Goal: Transaction & Acquisition: Purchase product/service

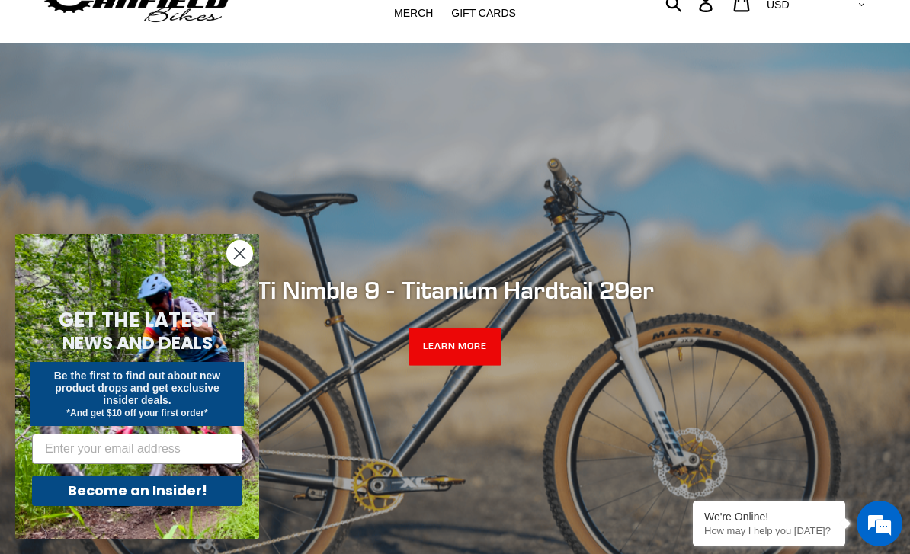
scroll to position [59, 0]
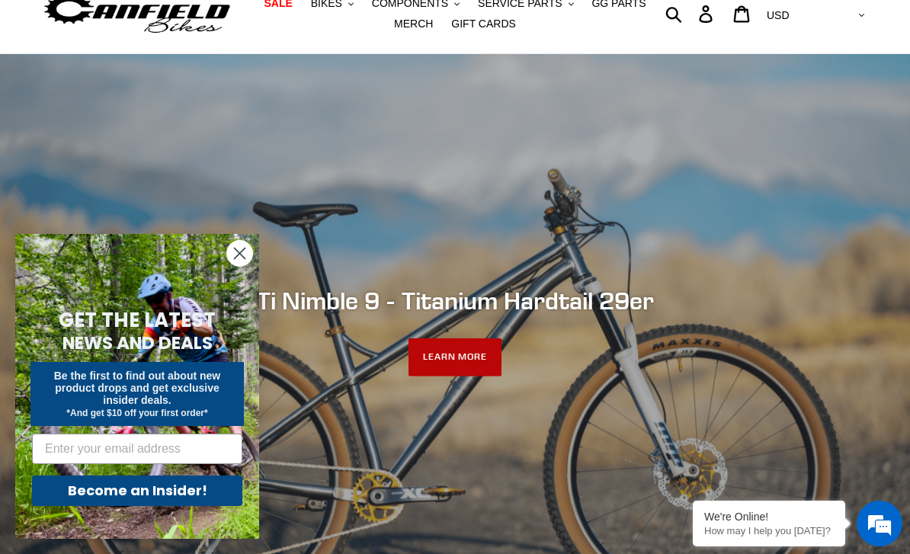
click at [465, 376] on link "LEARN MORE" at bounding box center [455, 357] width 94 height 38
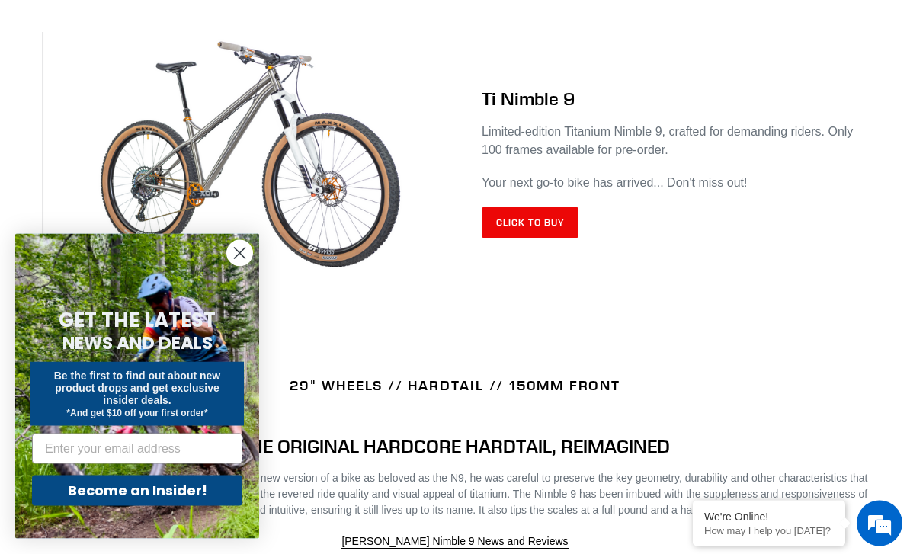
scroll to position [660, 0]
click at [562, 225] on link "Click to Buy" at bounding box center [529, 222] width 97 height 30
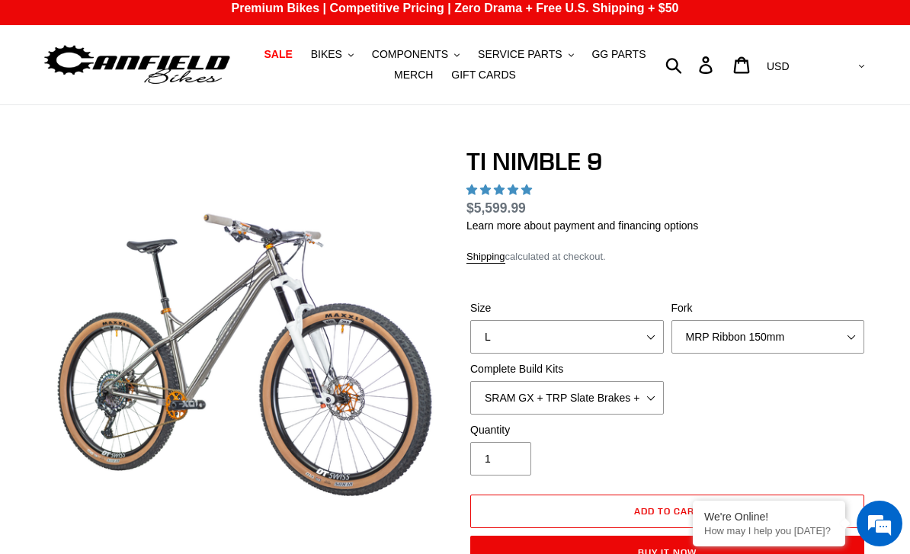
select select "highest-rating"
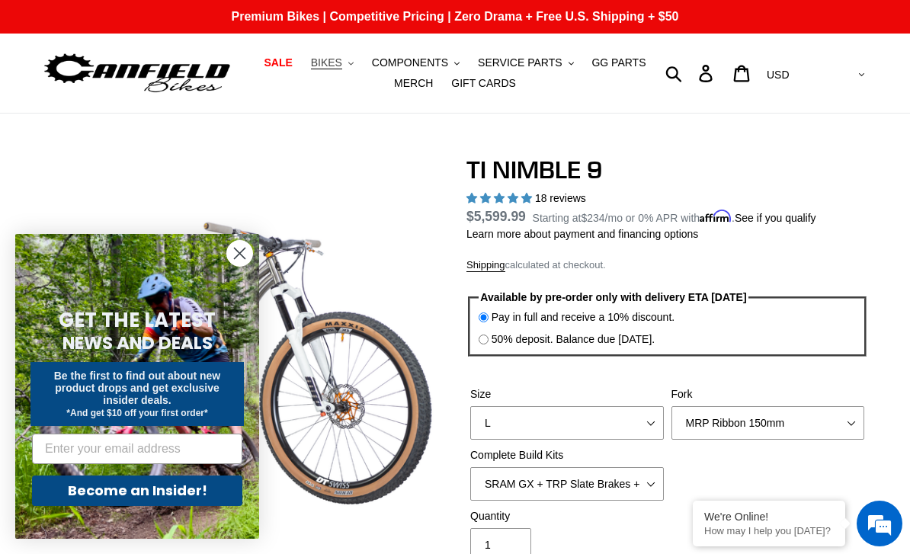
click at [337, 59] on span "BIKES" at bounding box center [326, 62] width 31 height 13
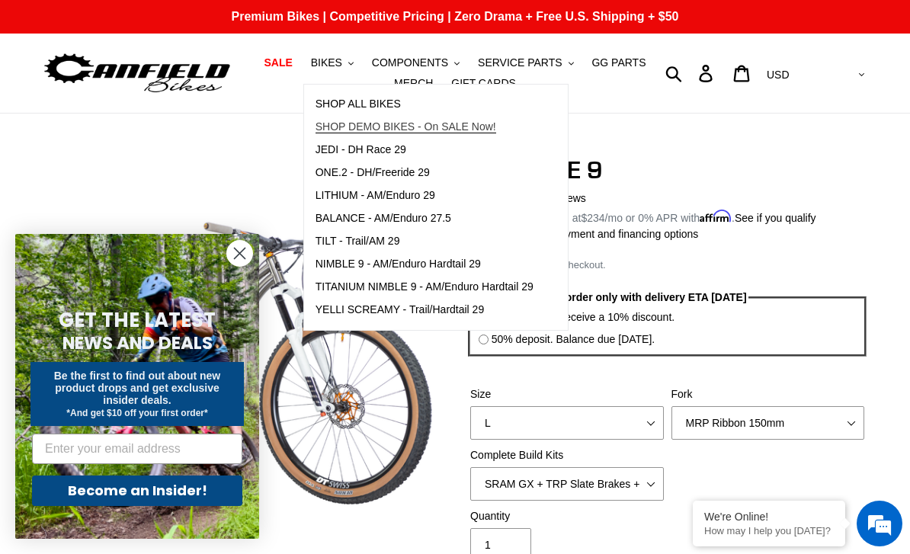
click at [346, 125] on span "SHOP DEMO BIKES - On SALE Now!" at bounding box center [405, 126] width 181 height 13
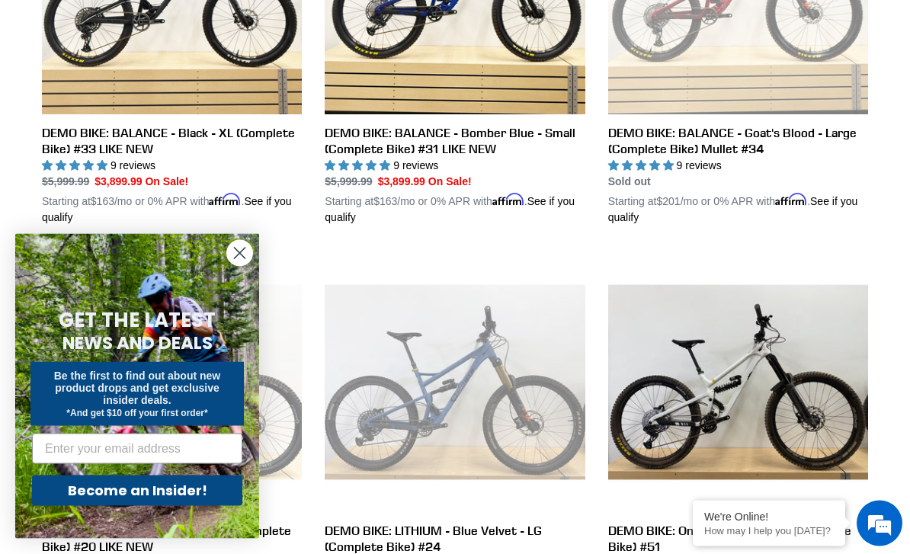
scroll to position [599, 0]
click at [245, 266] on circle "Close dialog" at bounding box center [239, 253] width 25 height 25
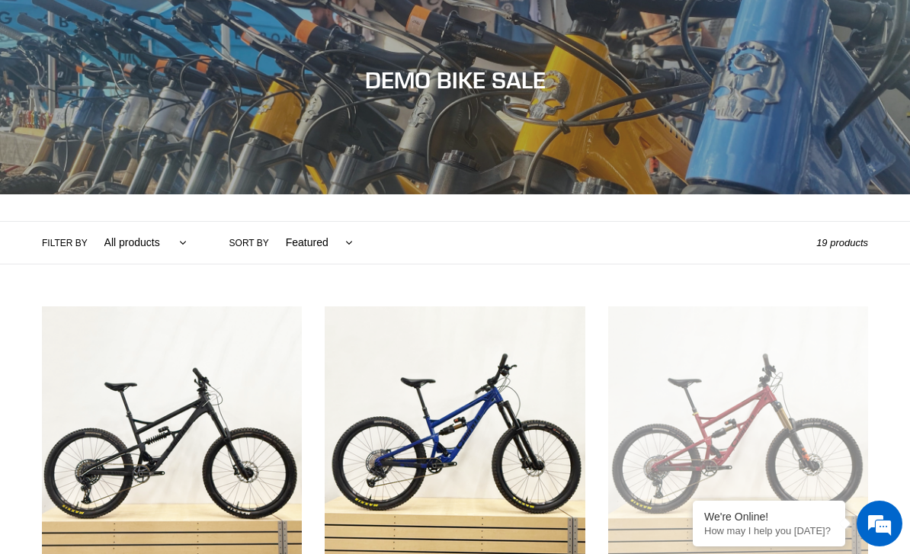
scroll to position [0, 0]
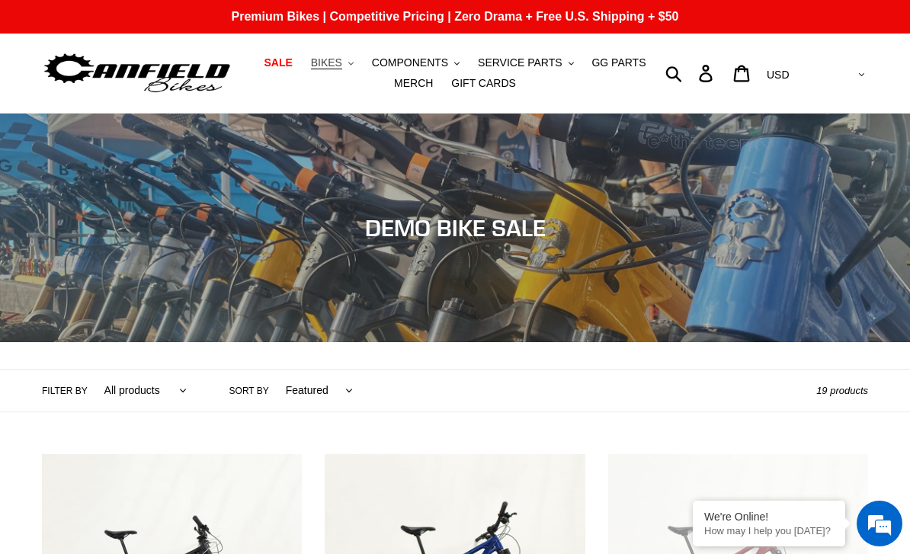
click at [328, 70] on button "BIKES .cls-1{fill:#231f20}" at bounding box center [332, 63] width 58 height 21
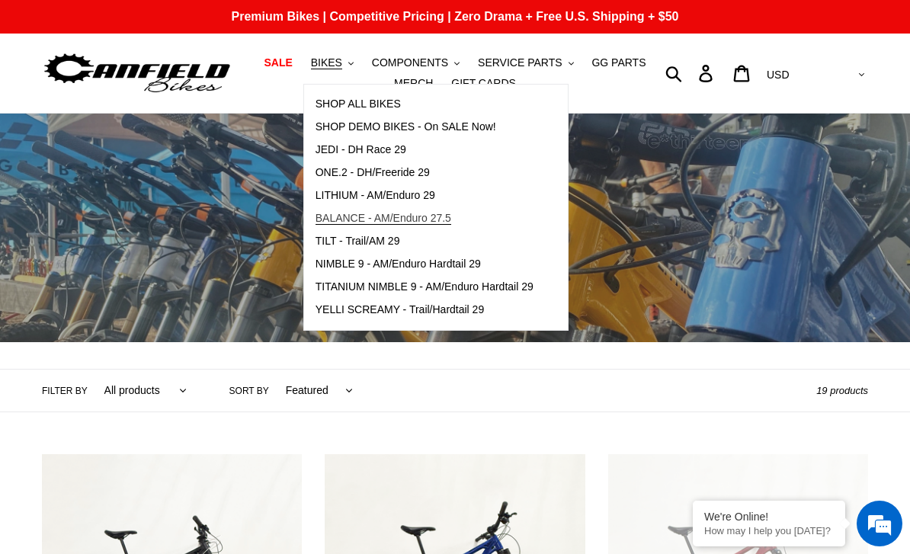
click at [336, 219] on span "BALANCE - AM/Enduro 27.5" at bounding box center [383, 218] width 136 height 13
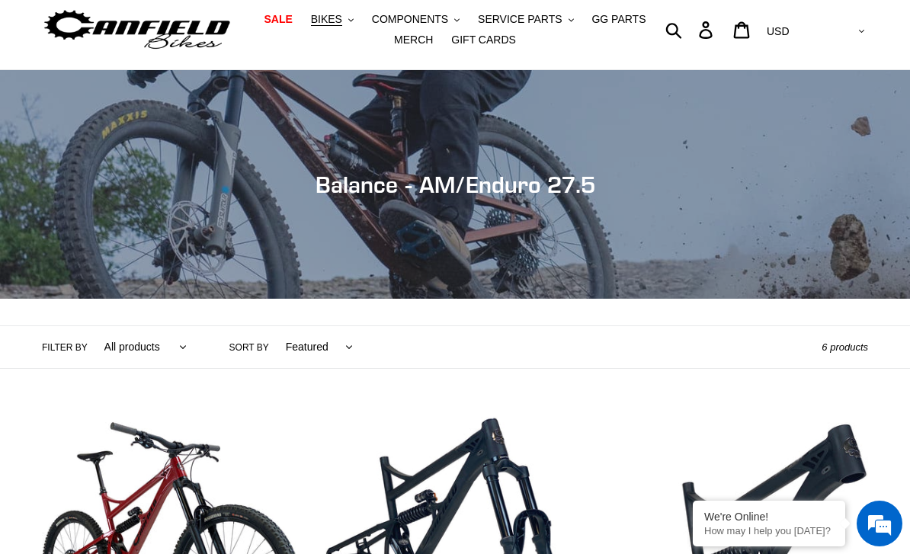
click at [338, 331] on select "Featured Best selling Alphabetically, A-Z Alphabetically, Z-A Price, low to hig…" at bounding box center [315, 347] width 87 height 42
click at [170, 346] on select "All products 275 balance BFCM23 BFCM24 CBF DEMO BIKE Enduro Full Suspension" at bounding box center [142, 347] width 102 height 42
select select "/collections/canfield-balance-enduro-bike/balance"
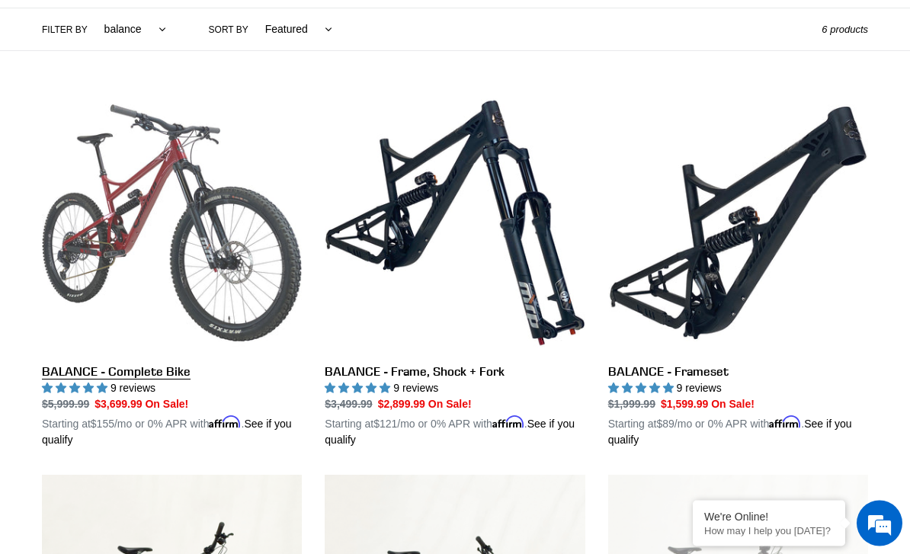
scroll to position [361, 0]
click at [59, 258] on link "BALANCE - Complete Bike" at bounding box center [172, 270] width 260 height 355
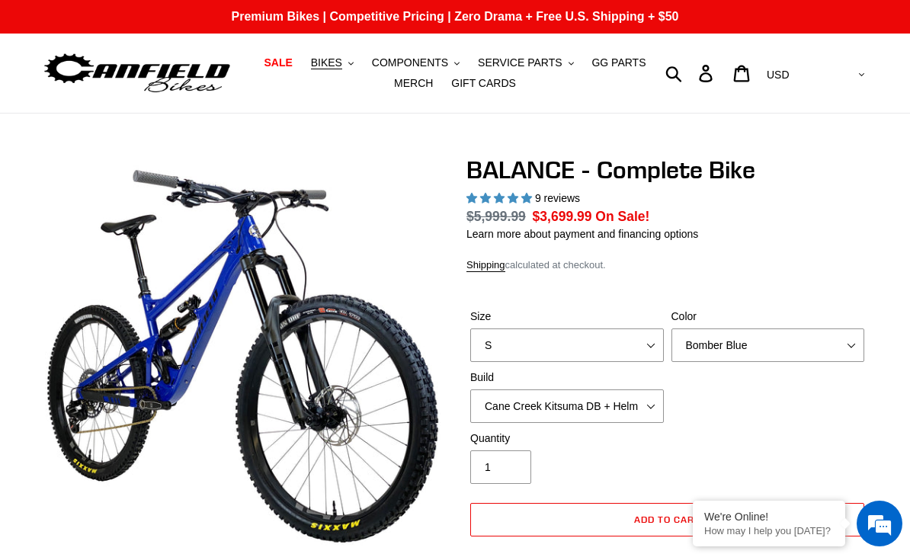
select select "highest-rating"
click at [642, 344] on select "S M L XL" at bounding box center [566, 345] width 193 height 34
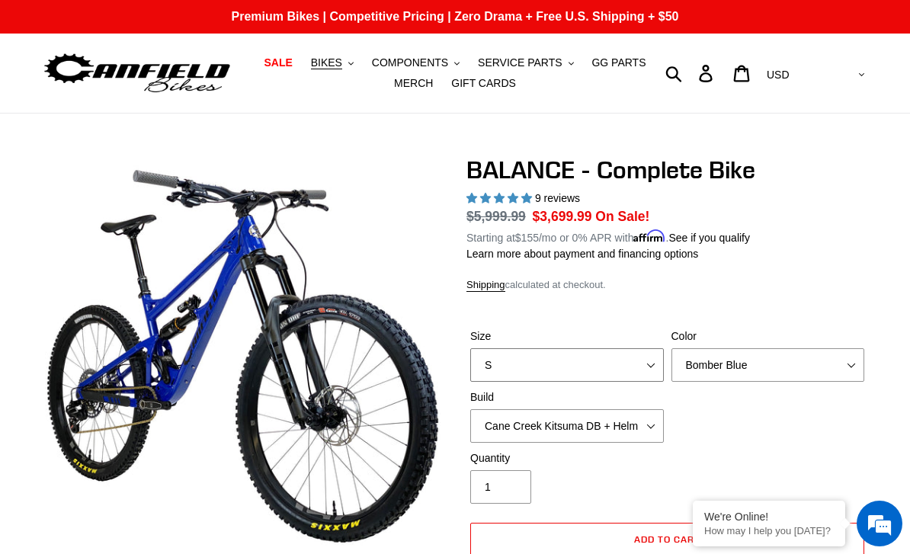
click at [657, 354] on select "S M L XL" at bounding box center [566, 365] width 193 height 34
select select "L"
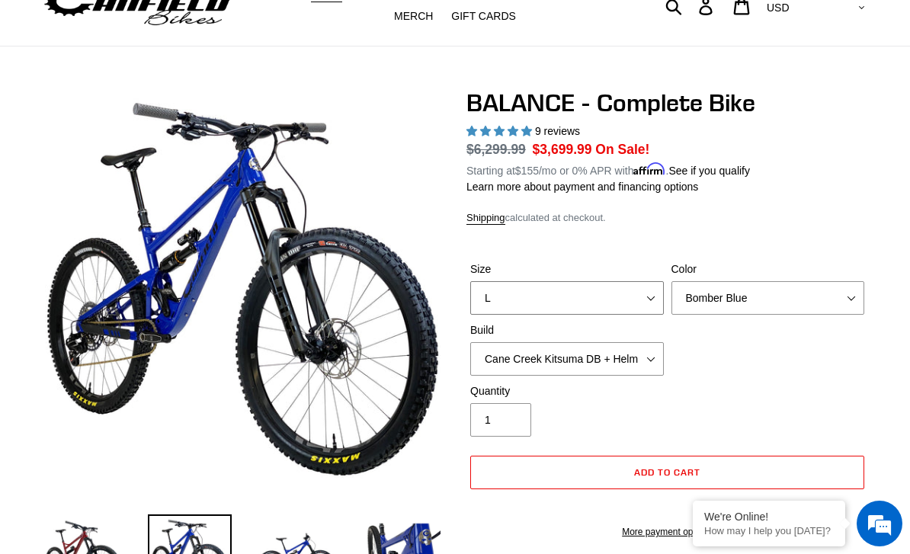
scroll to position [66, 0]
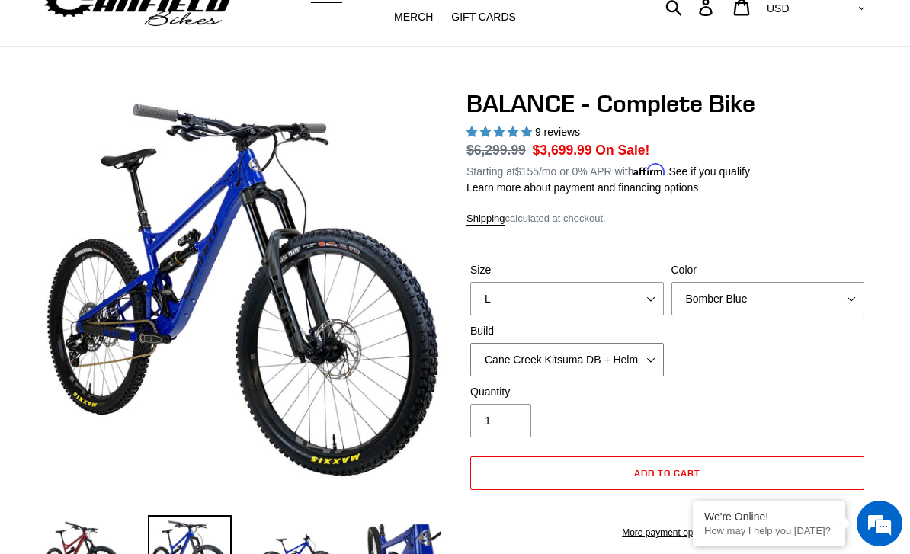
click at [656, 360] on select "Cane Creek Kitsuma DB + Helm MKII + SRAM GX Cane Creek Kitsuma DB + Helm MKII +…" at bounding box center [566, 360] width 193 height 34
click at [647, 354] on select "Cane Creek Kitsuma DB + Helm MKII + SRAM GX Cane Creek Kitsuma DB + Helm MKII +…" at bounding box center [566, 360] width 193 height 34
click at [673, 360] on div "Size S M L XL Color Bomber Blue Goat's Blood Stealth Black Build Cane Creek Kit…" at bounding box center [666, 323] width 401 height 122
click at [644, 354] on select "Cane Creek Kitsuma DB + Helm MKII + SRAM GX Cane Creek Kitsuma DB + Helm MKII +…" at bounding box center [566, 360] width 193 height 34
click at [631, 360] on select "Cane Creek Kitsuma DB + Helm MKII + SRAM GX Cane Creek Kitsuma DB + Helm MKII +…" at bounding box center [566, 360] width 193 height 34
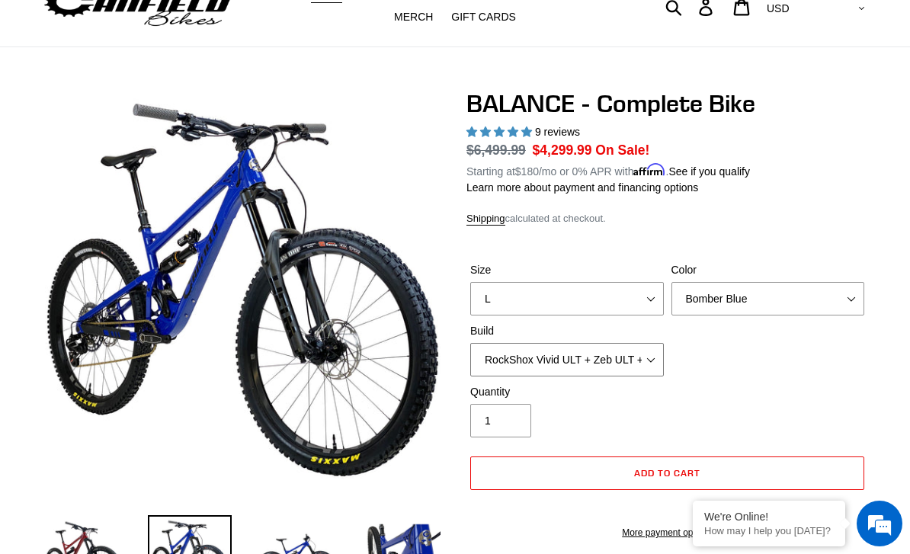
select select "RockShox Vivid ULT + Zeb ULT + Shimano XT"
click at [643, 350] on select "Cane Creek Kitsuma DB + Helm MKII + SRAM GX Cane Creek Kitsuma DB + Helm MKII +…" at bounding box center [566, 360] width 193 height 34
click at [720, 414] on div "Quantity 1" at bounding box center [666, 414] width 401 height 61
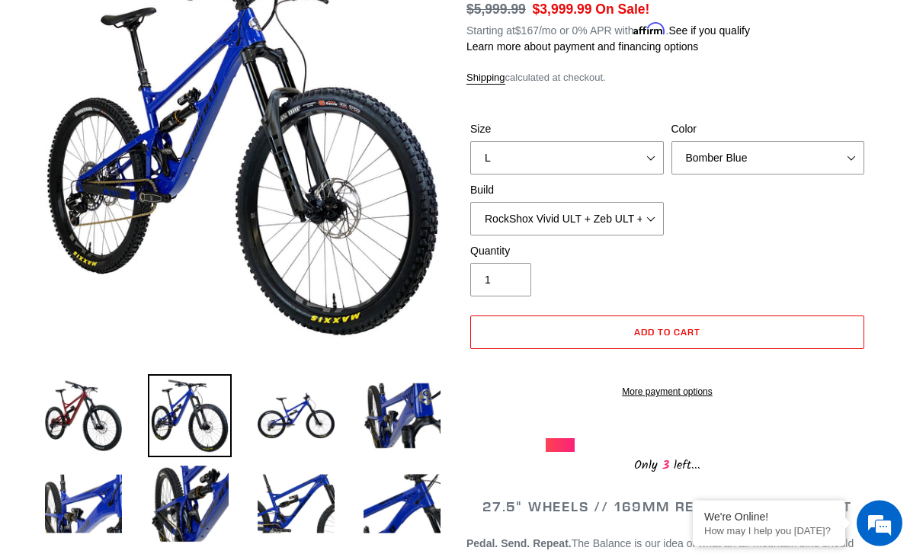
scroll to position [206, 0]
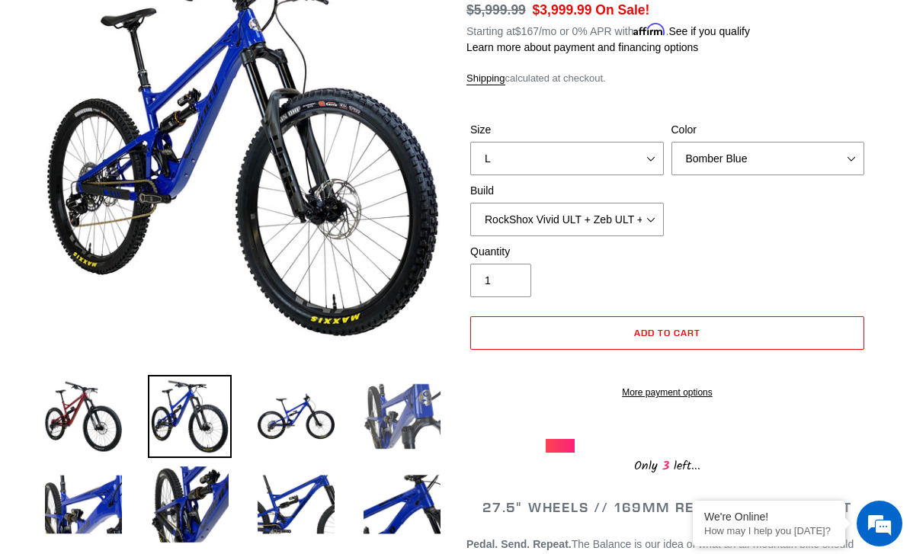
click at [401, 411] on img at bounding box center [401, 416] width 83 height 83
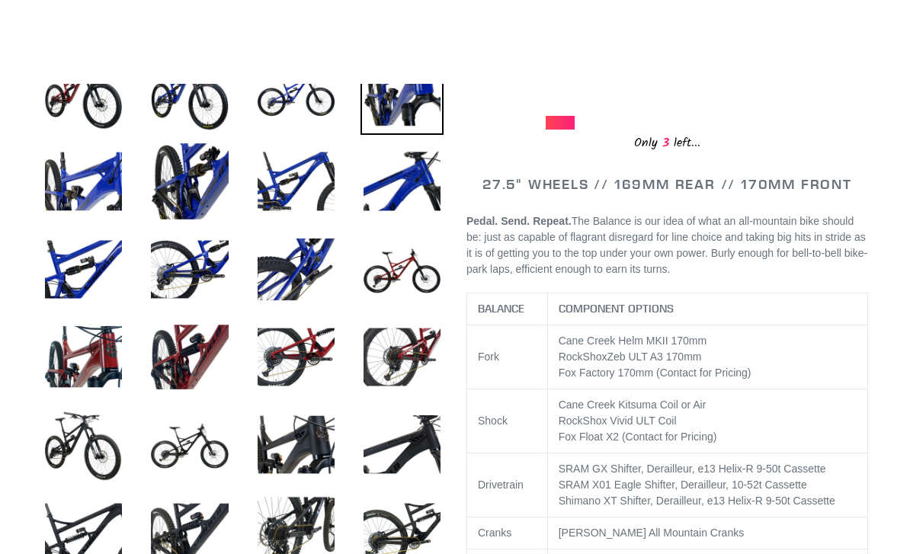
scroll to position [0, 0]
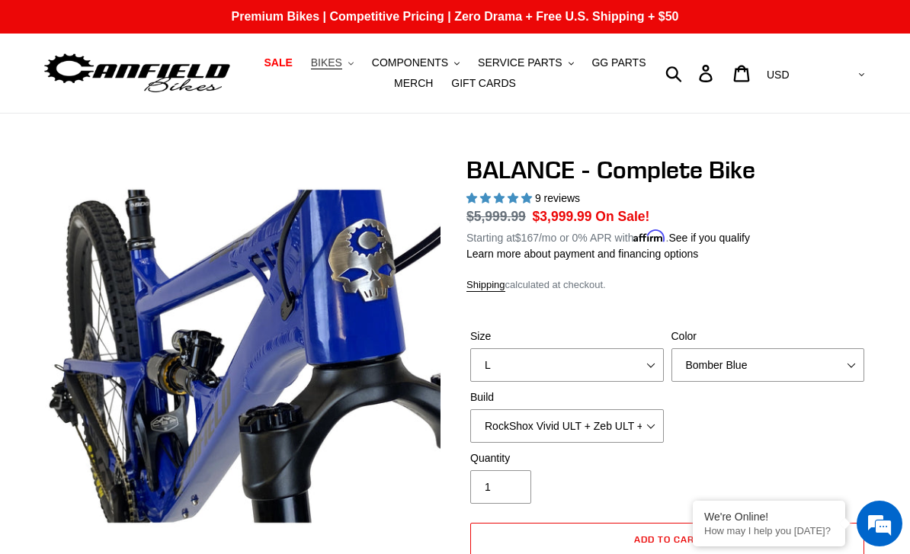
click at [337, 66] on span "BIKES" at bounding box center [326, 62] width 31 height 13
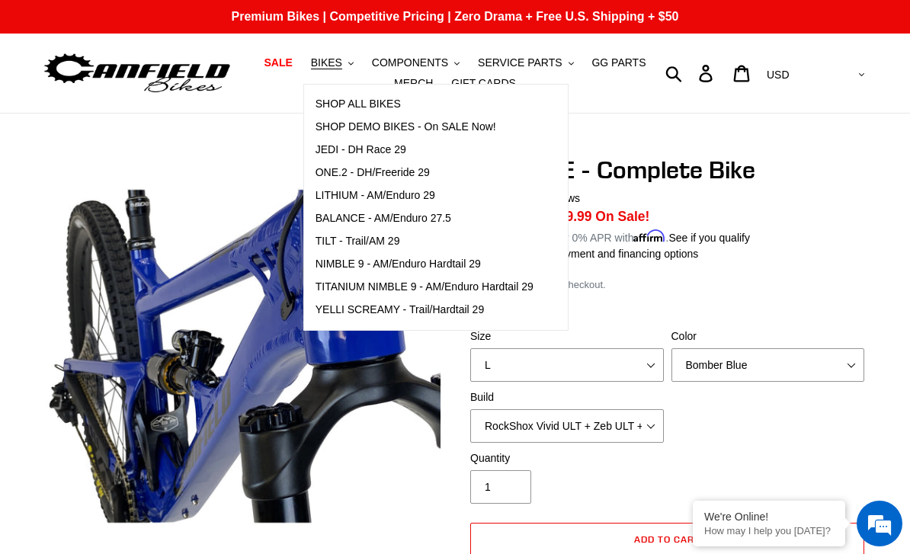
click at [849, 256] on p "Learn more about payment and financing options" at bounding box center [666, 254] width 401 height 16
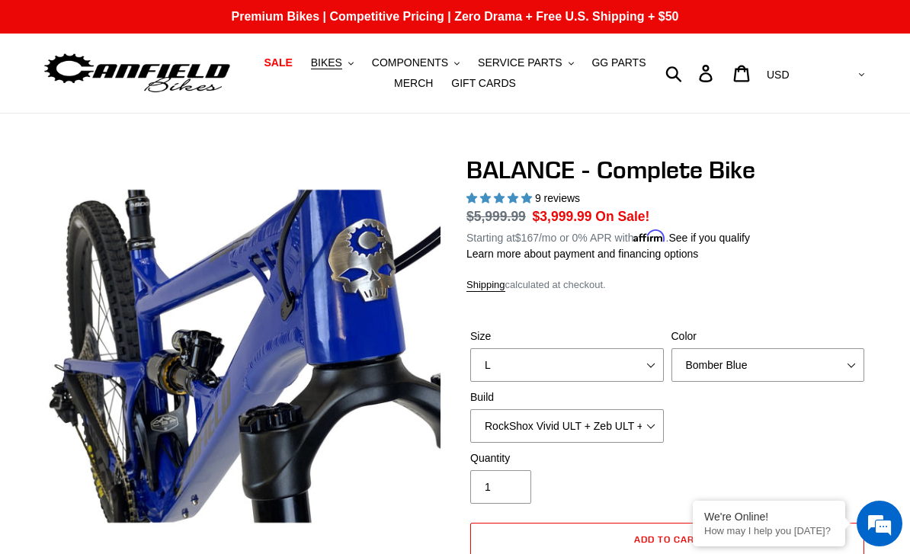
click at [334, 66] on span "BIKES" at bounding box center [326, 62] width 31 height 13
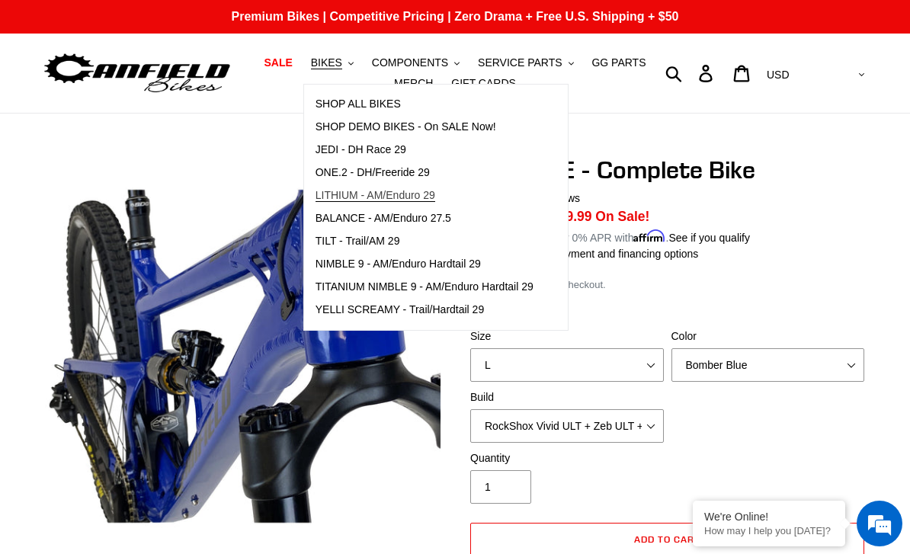
click at [339, 190] on span "LITHIUM - AM/Enduro 29" at bounding box center [375, 195] width 120 height 13
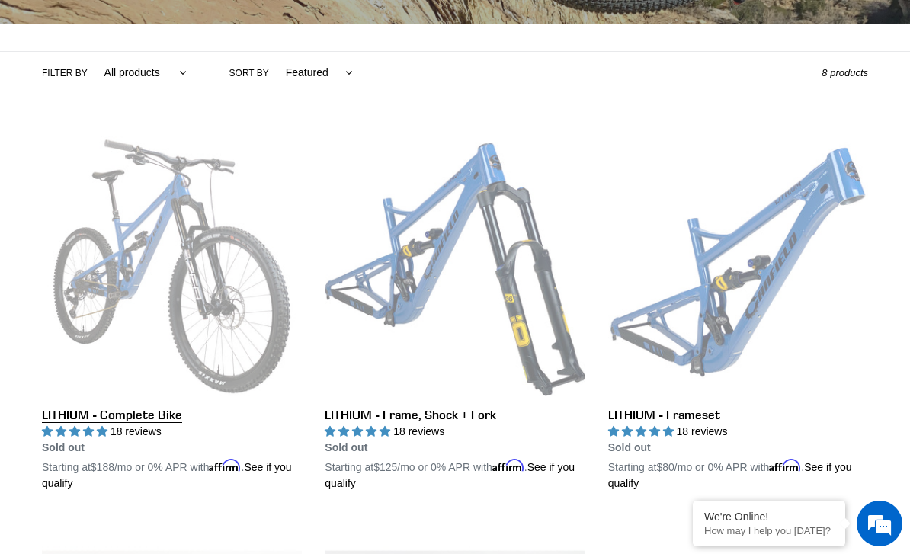
click at [91, 244] on link "LITHIUM - Complete Bike" at bounding box center [172, 313] width 260 height 355
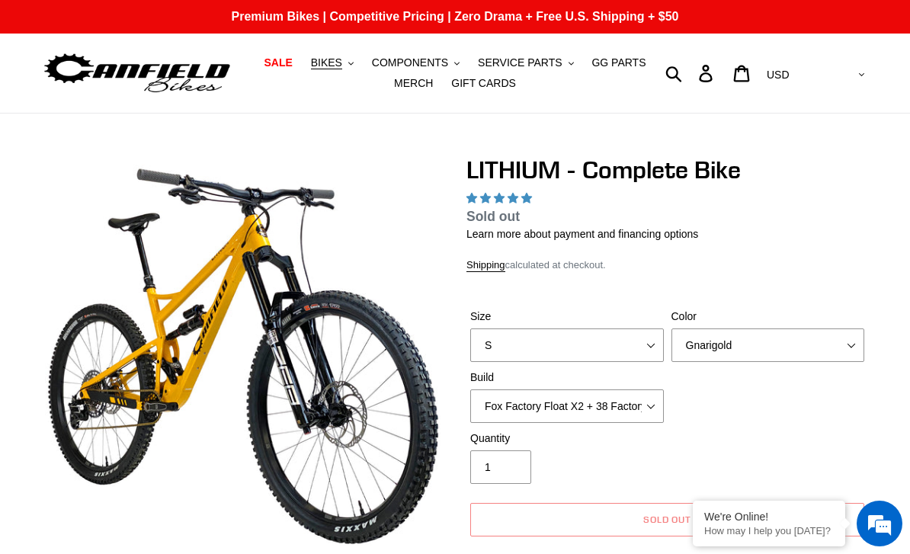
select select "highest-rating"
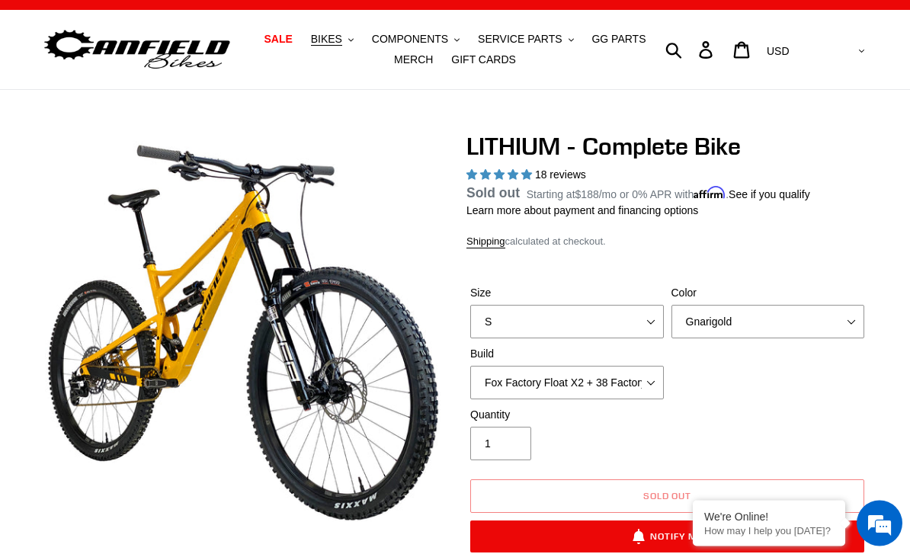
scroll to position [22, 0]
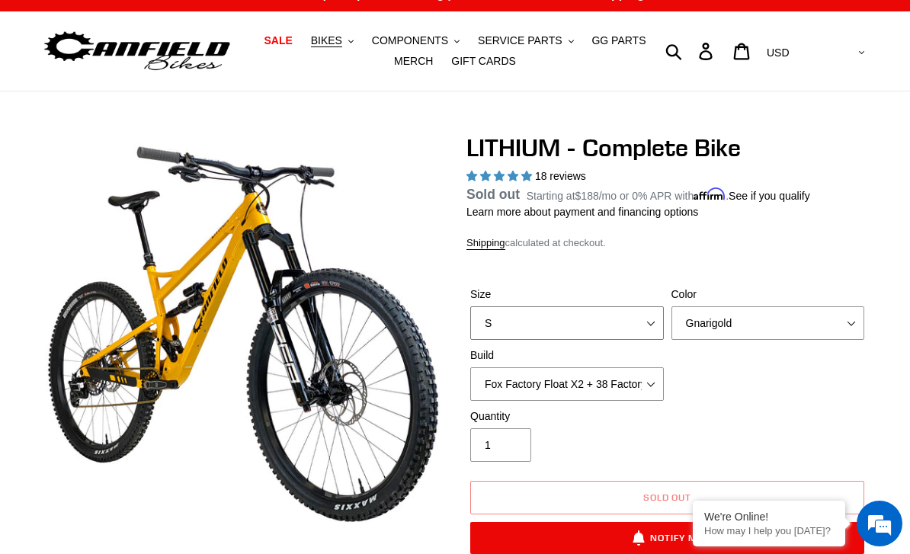
click at [662, 314] on select "S M L XL" at bounding box center [566, 323] width 193 height 34
select select "L"
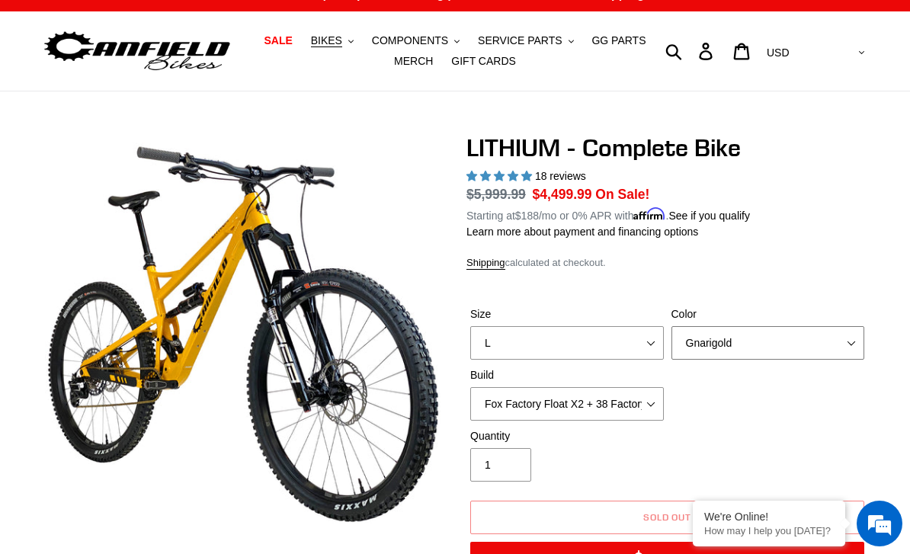
click at [782, 337] on select "Gnarigold Blue Velvet Stealth Black" at bounding box center [767, 343] width 193 height 34
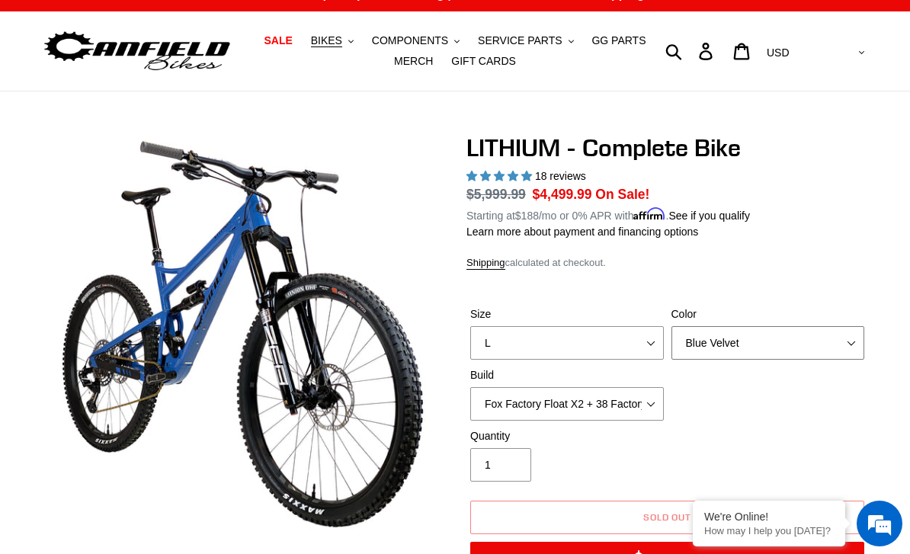
click at [814, 348] on select "Gnarigold Blue Velvet Stealth Black" at bounding box center [767, 343] width 193 height 34
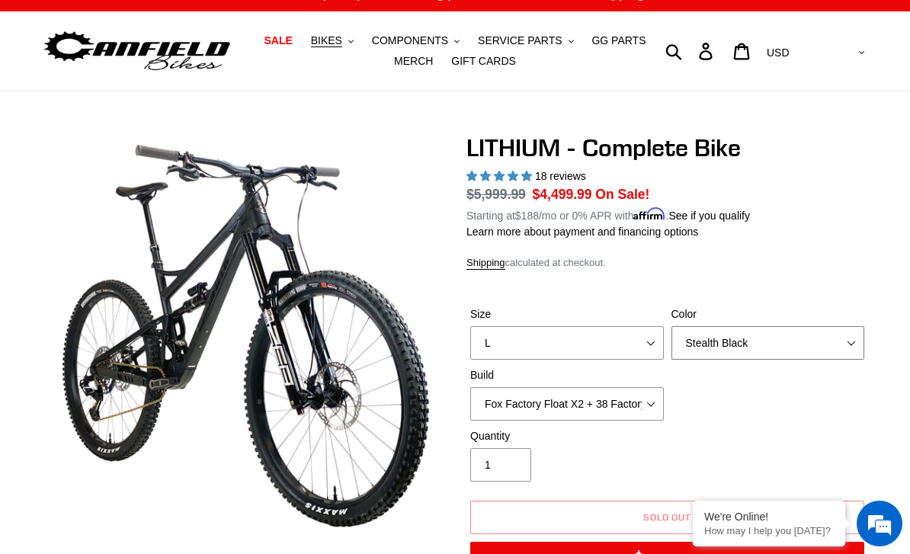
click at [805, 333] on select "Gnarigold Blue Velvet Stealth Black" at bounding box center [767, 343] width 193 height 34
select select "Gnarigold"
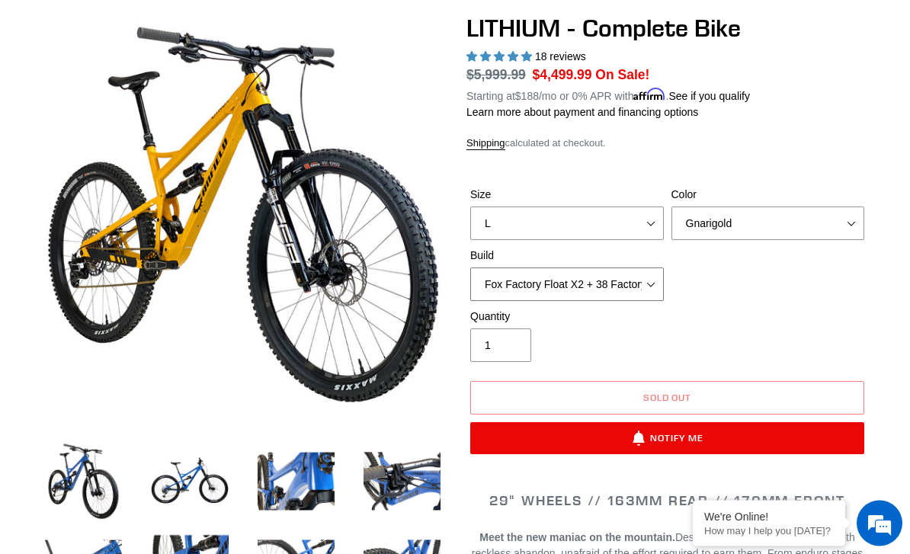
click at [639, 279] on select "Fox Factory Float X2 + 38 Factory Grip 2 170 + SRAM GX Fox Factory Float X2 + 3…" at bounding box center [566, 285] width 193 height 34
click at [657, 286] on select "Fox Factory Float X2 + 38 Factory Grip 2 170 + SRAM GX Fox Factory Float X2 + 3…" at bounding box center [566, 284] width 193 height 34
click at [647, 277] on select "Fox Factory Float X2 + 38 Factory Grip 2 170 + SRAM GX Fox Factory Float X2 + 3…" at bounding box center [566, 284] width 193 height 34
click at [647, 272] on select "Fox Factory Float X2 + 38 Factory Grip 2 170 + SRAM GX Fox Factory Float X2 + 3…" at bounding box center [566, 284] width 193 height 34
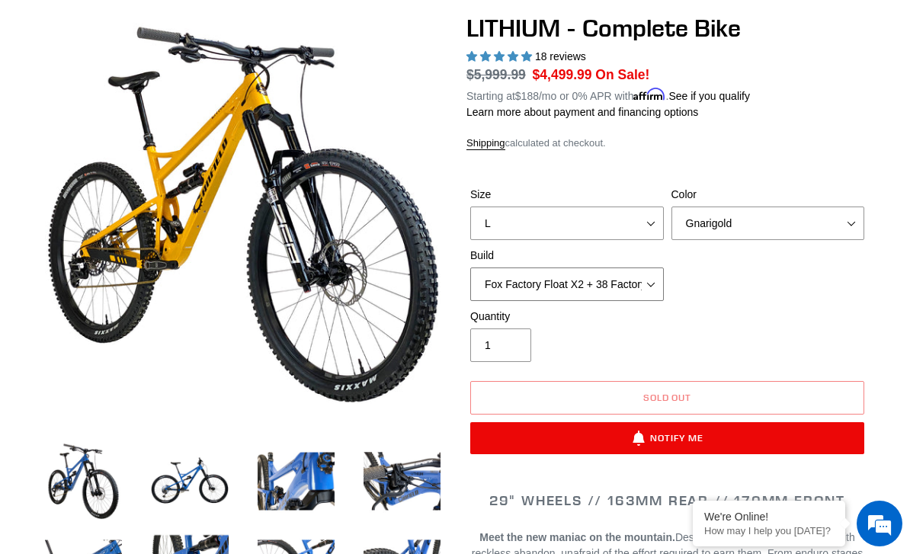
click at [647, 282] on select "Fox Factory Float X2 + 38 Factory Grip 2 170 + SRAM GX Fox Factory Float X2 + 3…" at bounding box center [566, 284] width 193 height 34
click at [647, 276] on select "Fox Factory Float X2 + 38 Factory Grip 2 170 + SRAM GX Fox Factory Float X2 + 3…" at bounding box center [566, 284] width 193 height 34
click at [652, 277] on select "Fox Factory Float X2 + 38 Factory Grip 2 170 + SRAM GX Fox Factory Float X2 + 3…" at bounding box center [566, 284] width 193 height 34
click at [656, 281] on select "Fox Factory Float X2 + 38 Factory Grip 2 170 + SRAM GX Fox Factory Float X2 + 3…" at bounding box center [566, 284] width 193 height 34
click at [662, 267] on select "Fox Factory Float X2 + 38 Factory Grip 2 170 + SRAM GX Fox Factory Float X2 + 3…" at bounding box center [566, 284] width 193 height 34
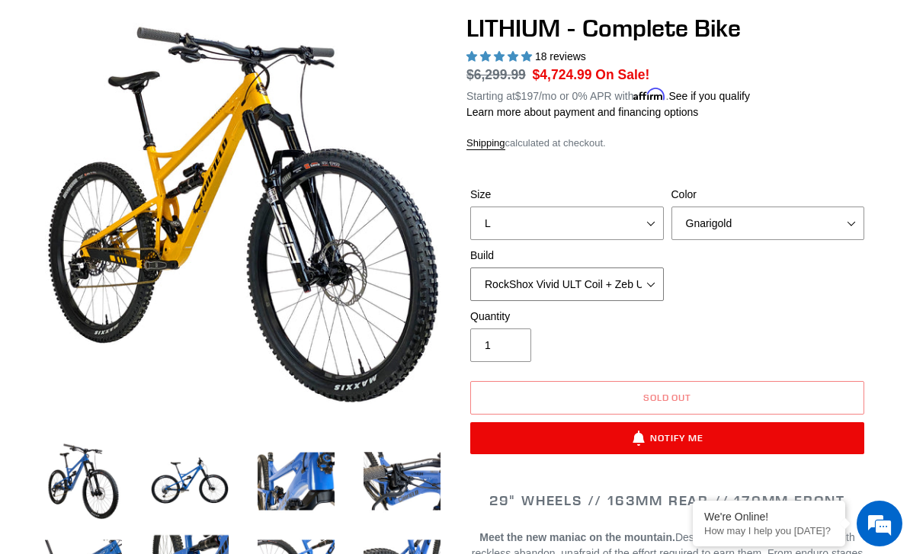
click at [654, 274] on select "Fox Factory Float X2 + 38 Factory Grip 2 170 + SRAM GX Fox Factory Float X2 + 3…" at bounding box center [566, 284] width 193 height 34
click at [654, 272] on select "Fox Factory Float X2 + 38 Factory Grip 2 170 + SRAM GX Fox Factory Float X2 + 3…" at bounding box center [566, 284] width 193 height 34
click at [636, 281] on select "Fox Factory Float X2 + 38 Factory Grip 2 170 + SRAM GX Fox Factory Float X2 + 3…" at bounding box center [566, 284] width 193 height 34
select select "RockShox Vivid ULT Coil + Zeb ULT Chg 3 + Shimano XT"
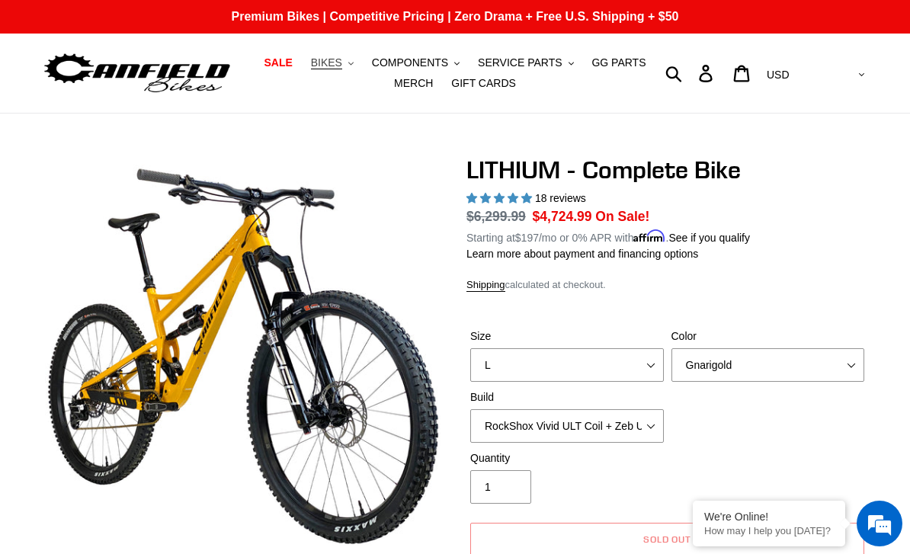
click at [338, 62] on span "BIKES" at bounding box center [326, 62] width 31 height 13
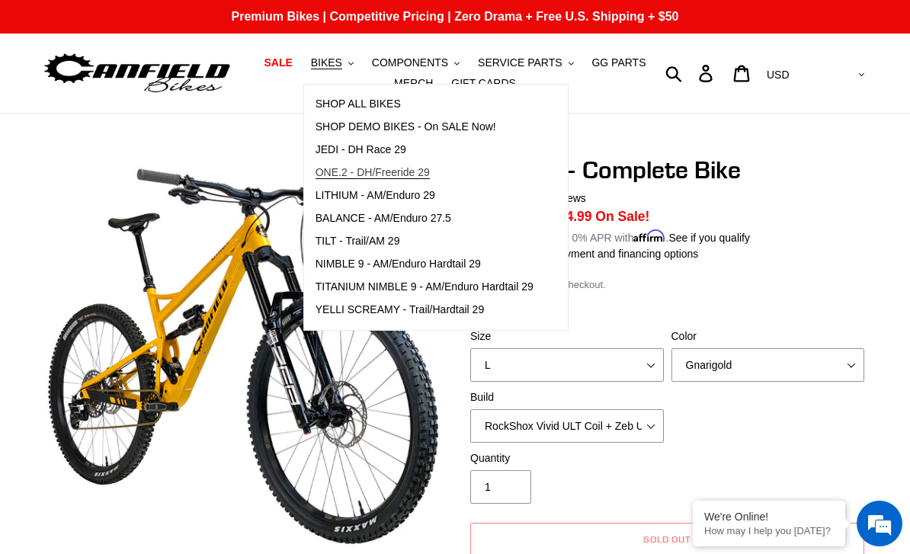
click at [328, 169] on span "ONE.2 - DH/Freeride 29" at bounding box center [372, 172] width 114 height 13
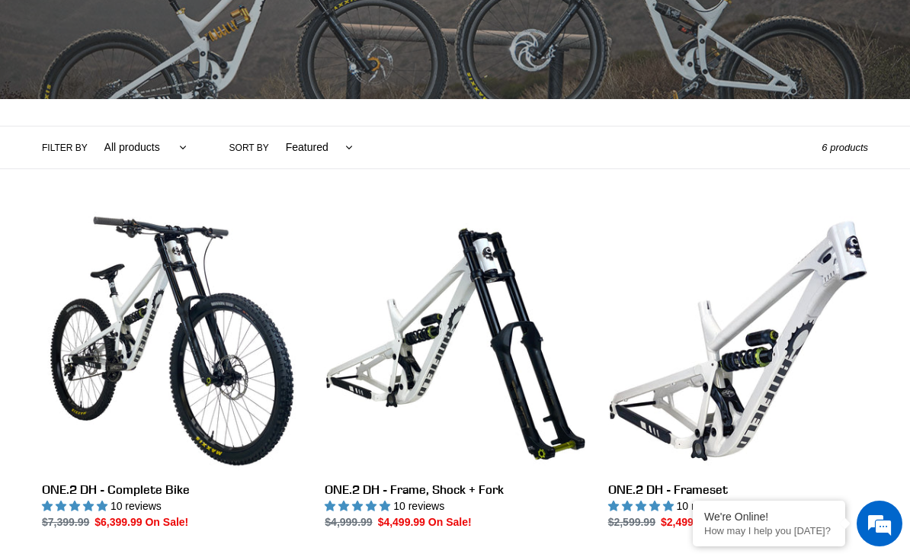
scroll to position [245, 0]
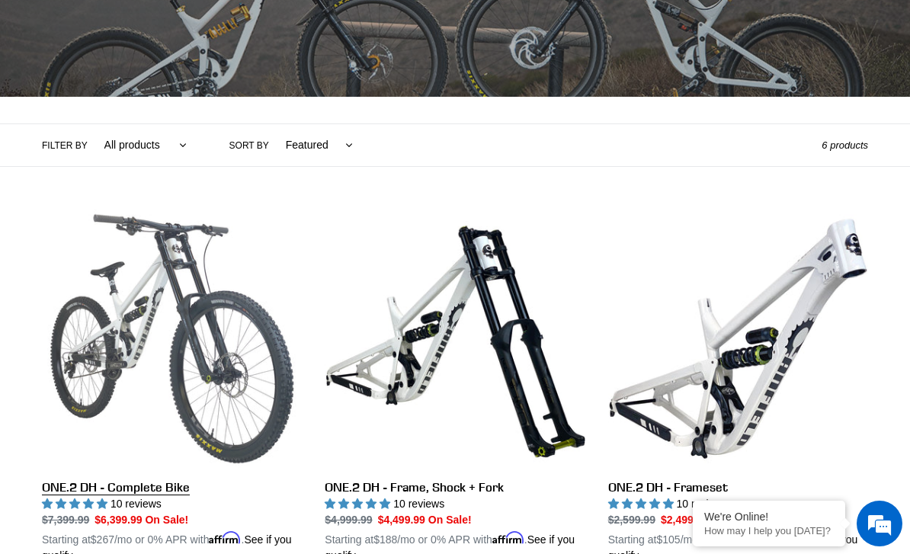
click at [117, 295] on link "ONE.2 DH - Complete Bike" at bounding box center [172, 386] width 260 height 355
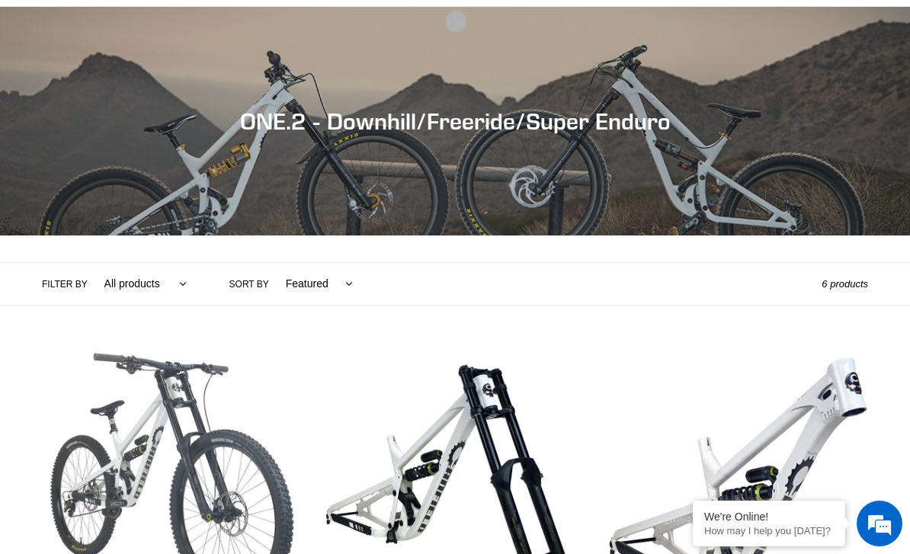
scroll to position [0, 0]
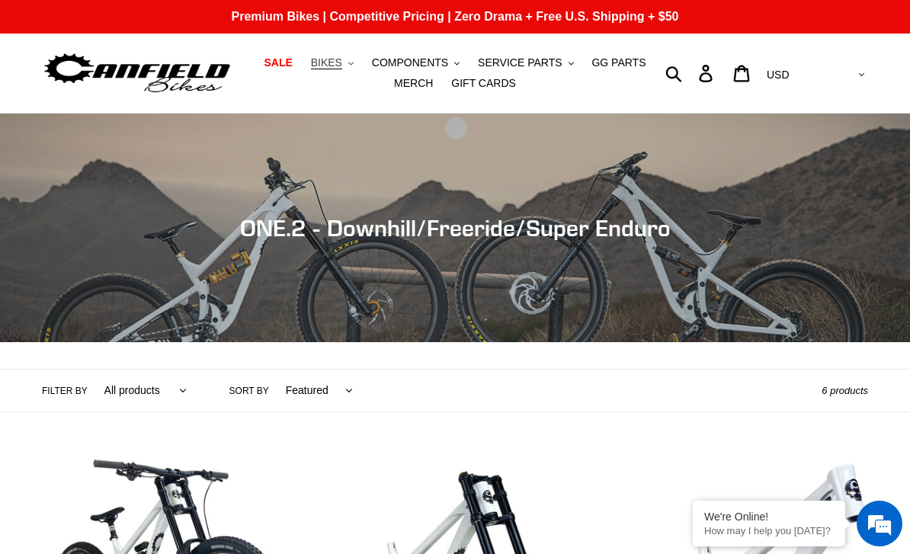
click at [328, 56] on span "BIKES" at bounding box center [326, 62] width 31 height 13
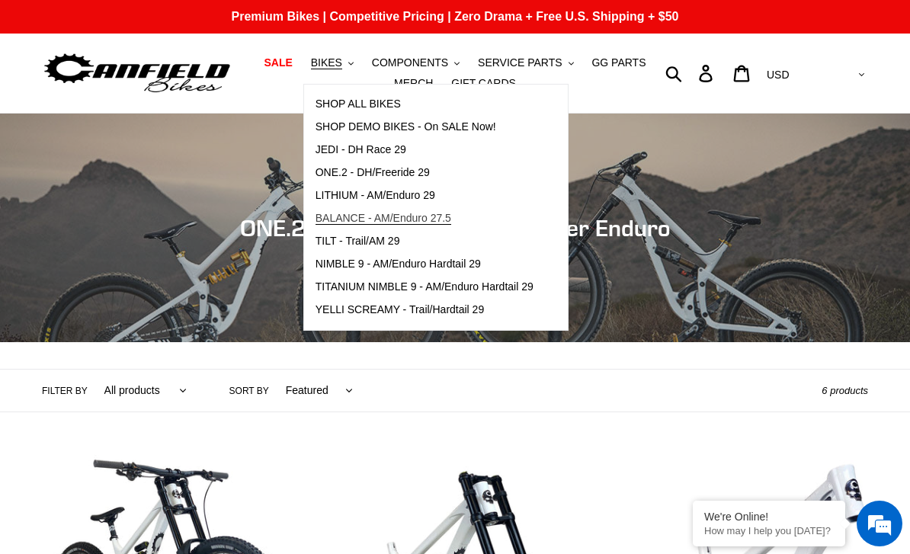
click at [337, 229] on link "BALANCE - AM/Enduro 27.5" at bounding box center [424, 218] width 241 height 23
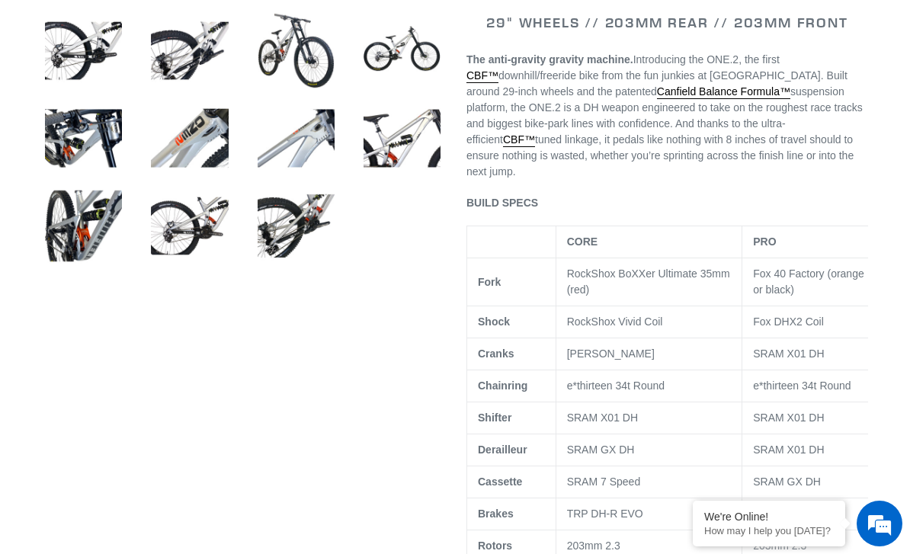
select select "highest-rating"
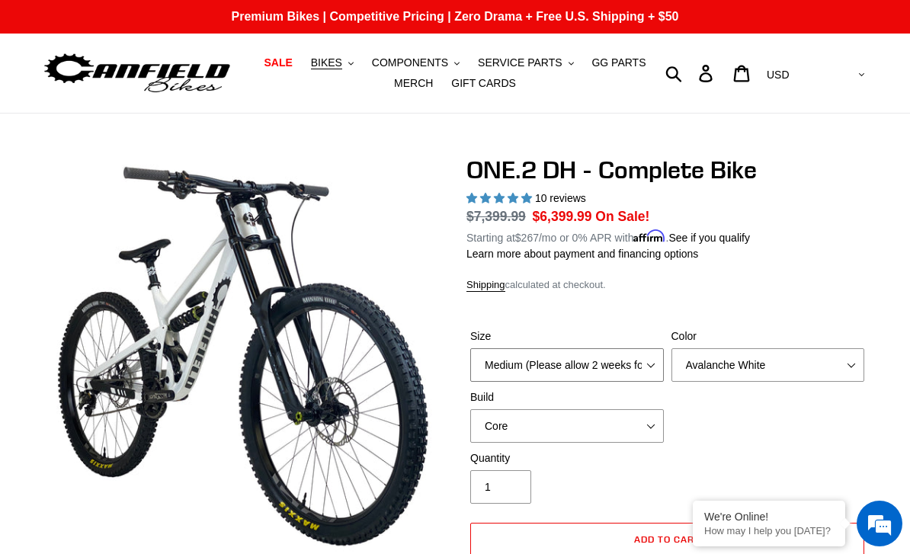
click at [644, 360] on select "Medium (Please allow 2 weeks for delivery) Large (Sold Out)" at bounding box center [566, 365] width 193 height 34
select select "Large (Sold Out)"
click at [797, 353] on select "Avalanche White Bentonite Grey" at bounding box center [767, 365] width 193 height 34
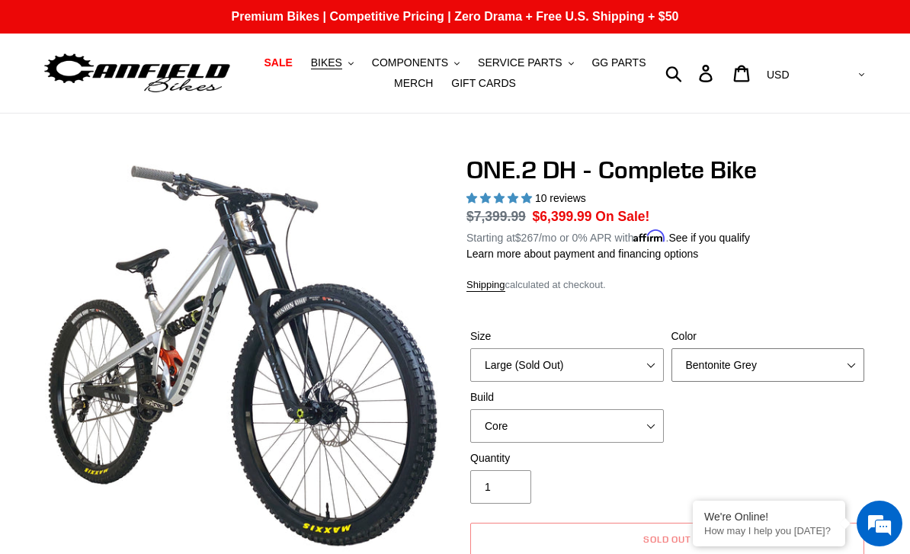
click at [804, 354] on select "Avalanche White Bentonite Grey" at bounding box center [767, 365] width 193 height 34
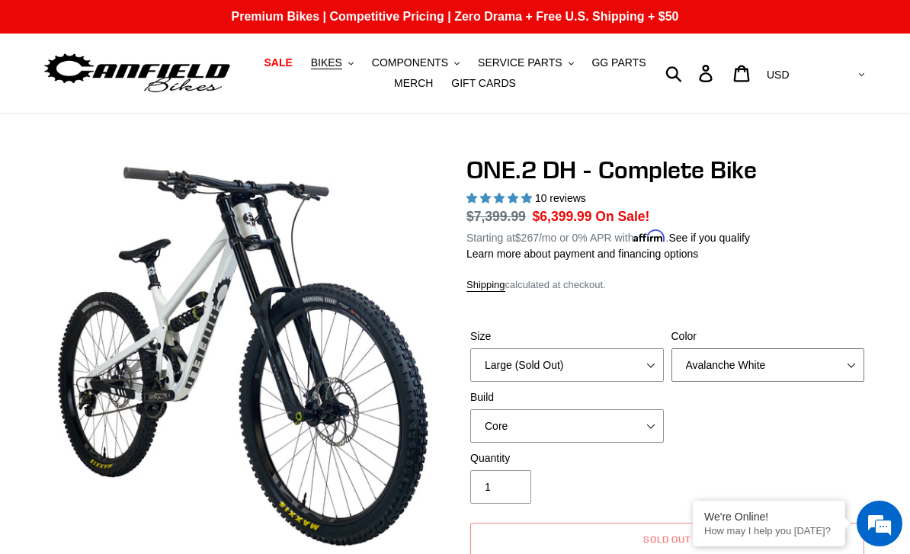
click at [817, 350] on select "Avalanche White Bentonite Grey" at bounding box center [767, 365] width 193 height 34
select select "Bentonite Grey"
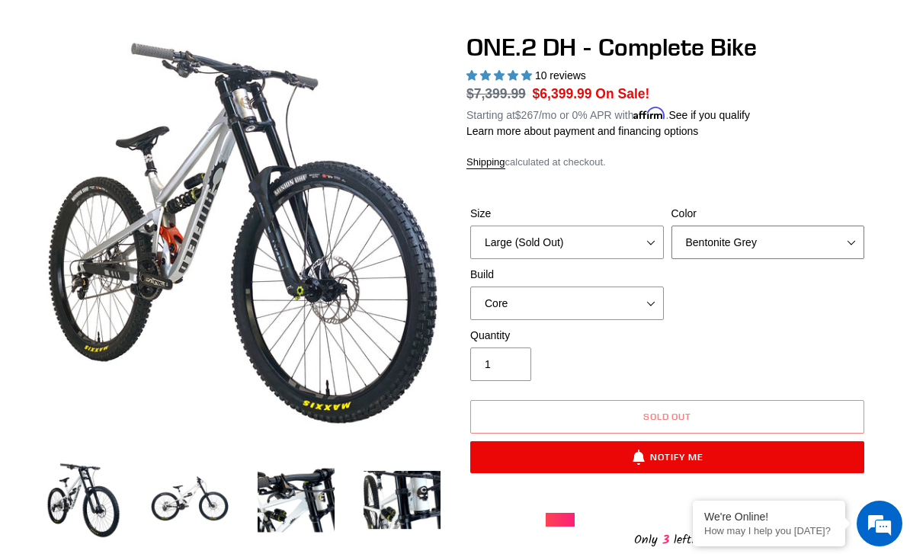
scroll to position [119, 0]
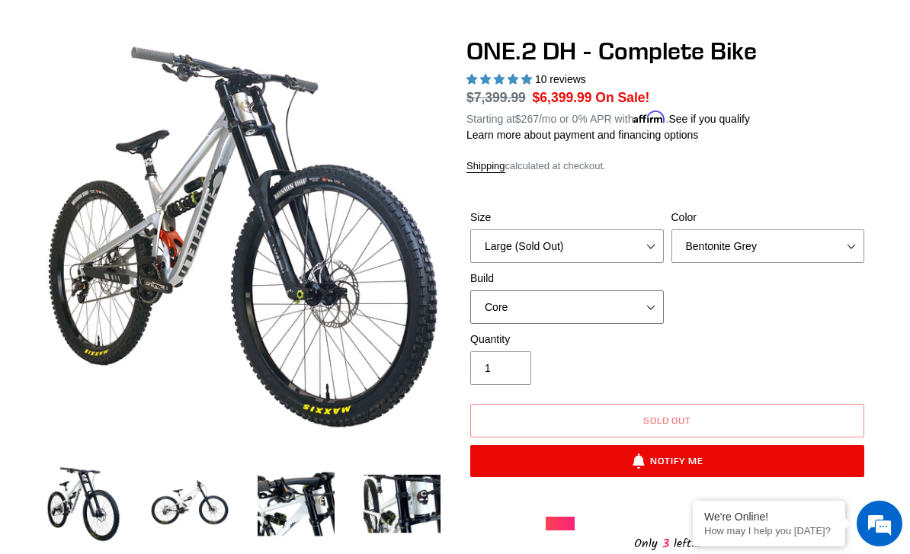
click at [649, 316] on select "Core Pro" at bounding box center [566, 307] width 193 height 34
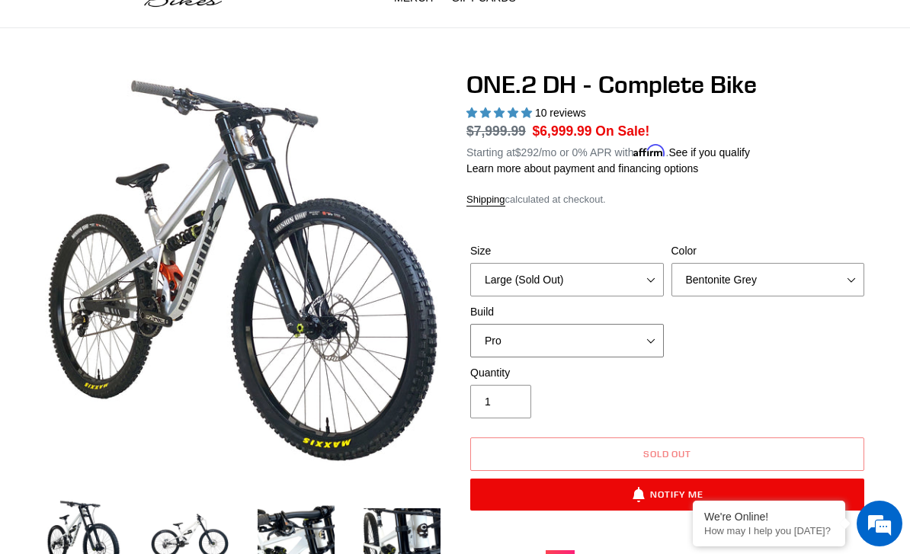
scroll to position [88, 0]
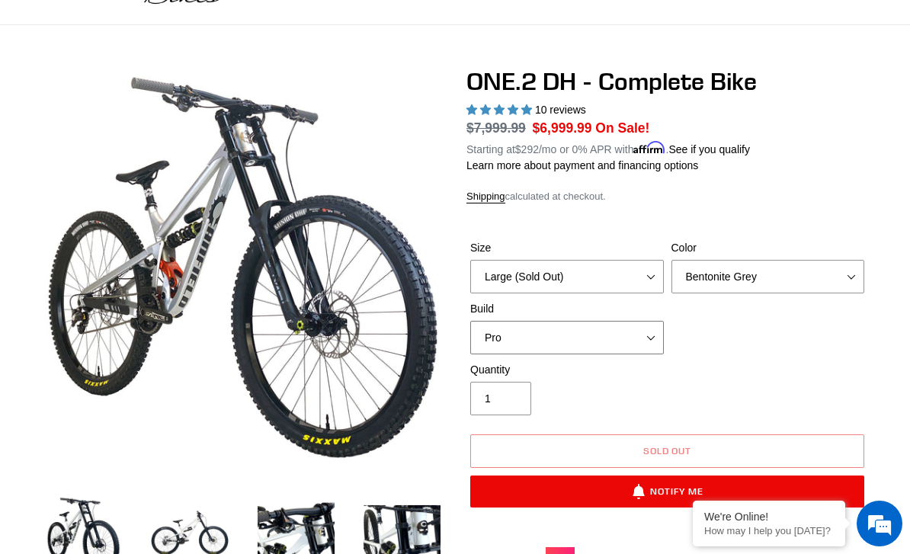
click at [641, 336] on select "Core Pro" at bounding box center [566, 338] width 193 height 34
click at [647, 340] on select "Core Pro" at bounding box center [566, 338] width 193 height 34
select select "Pro"
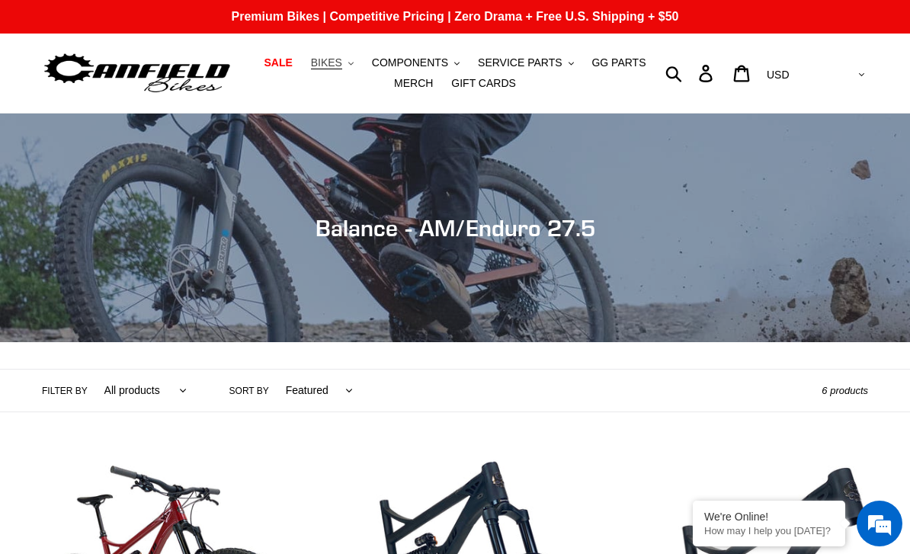
click at [334, 62] on span "BIKES" at bounding box center [326, 62] width 31 height 13
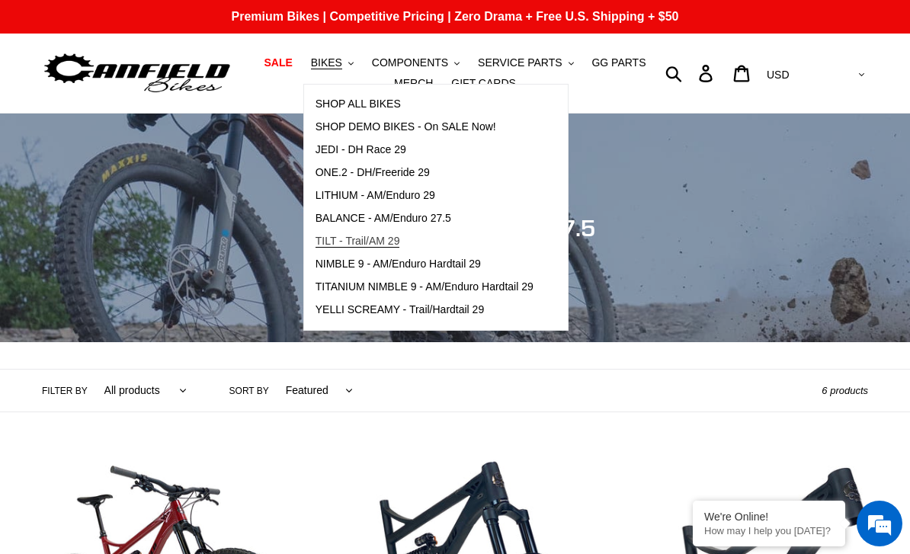
click at [336, 237] on span "TILT - Trail/AM 29" at bounding box center [357, 241] width 85 height 13
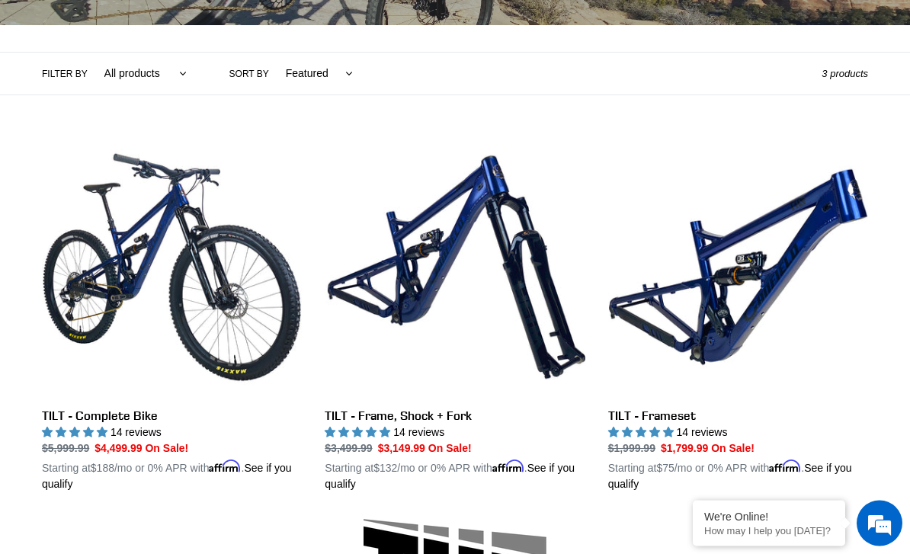
scroll to position [317, 0]
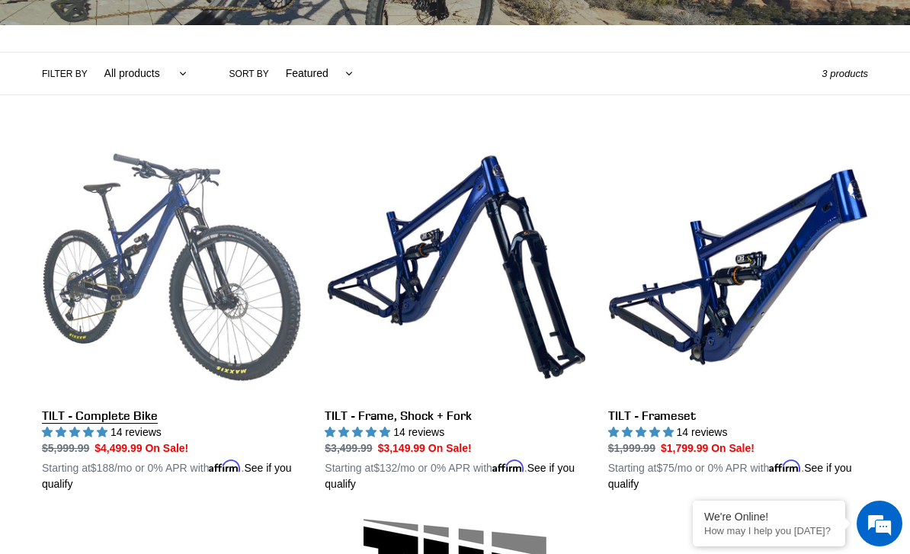
click at [125, 318] on link "TILT - Complete Bike" at bounding box center [172, 314] width 260 height 355
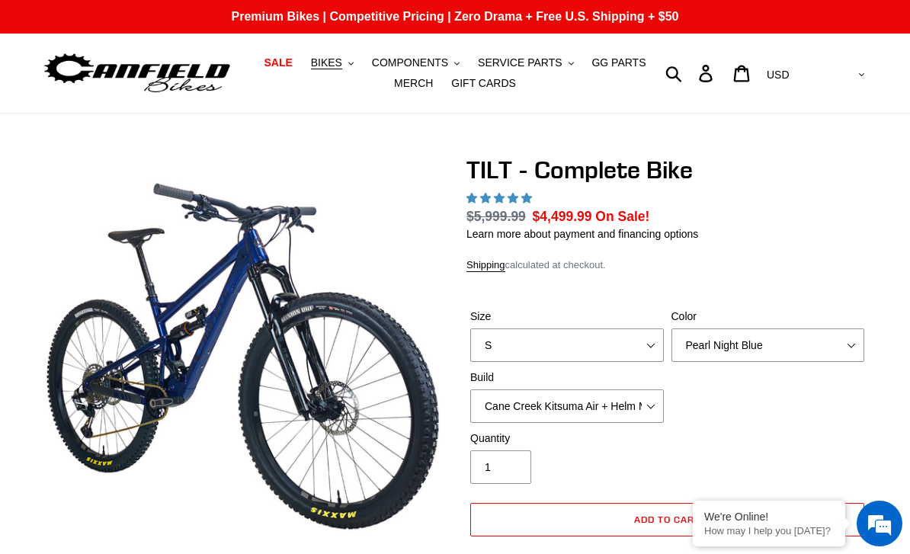
select select "highest-rating"
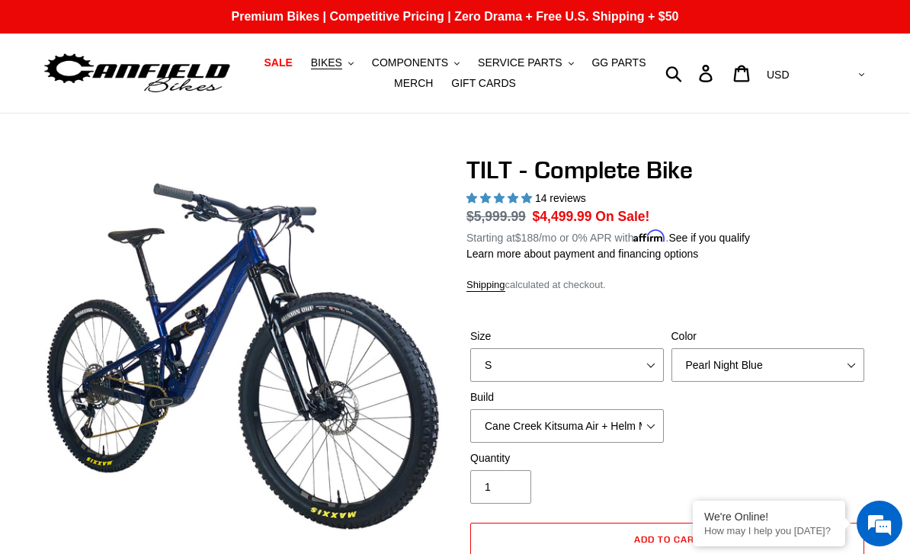
scroll to position [8, 0]
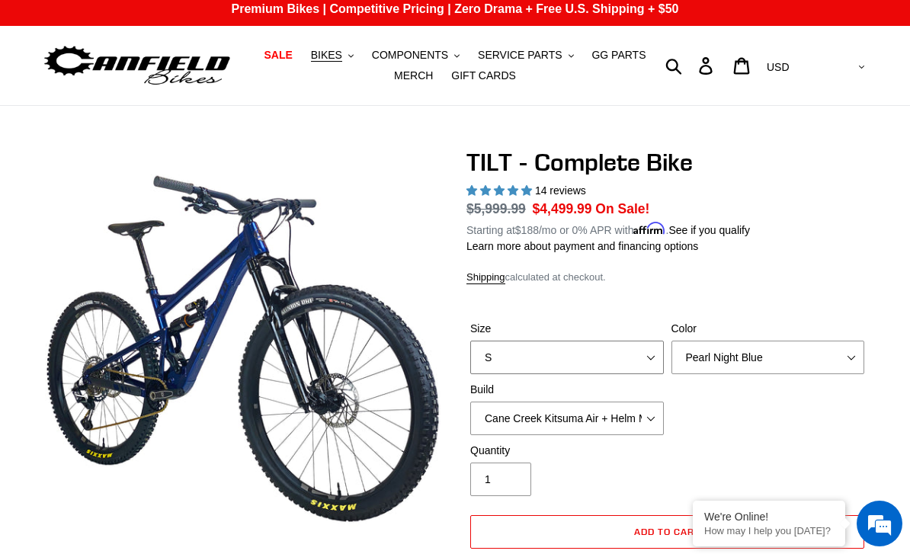
click at [662, 356] on select "S M L" at bounding box center [566, 357] width 193 height 34
select select "L"
click at [821, 354] on select "Pearl Night Blue Stealth Silver Raw" at bounding box center [767, 357] width 193 height 34
click at [792, 356] on select "Pearl Night Blue Stealth Silver Raw" at bounding box center [767, 357] width 193 height 34
click at [798, 351] on select "Pearl Night Blue Stealth Silver Raw" at bounding box center [767, 357] width 193 height 34
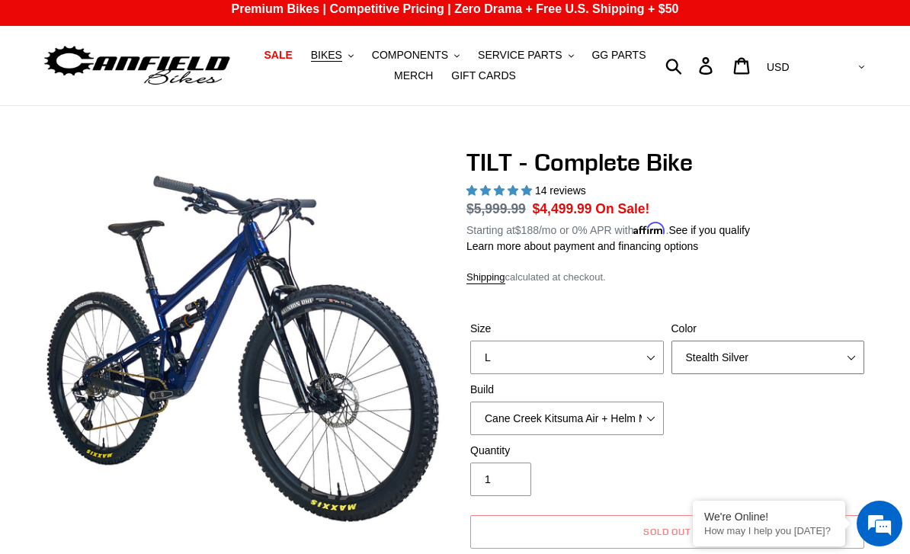
click at [810, 350] on select "Pearl Night Blue Stealth Silver Raw" at bounding box center [767, 357] width 193 height 34
click at [804, 353] on select "Pearl Night Blue Stealth Silver Raw" at bounding box center [767, 357] width 193 height 34
click at [797, 347] on select "Pearl Night Blue Stealth Silver Raw" at bounding box center [767, 357] width 193 height 34
select select "Raw"
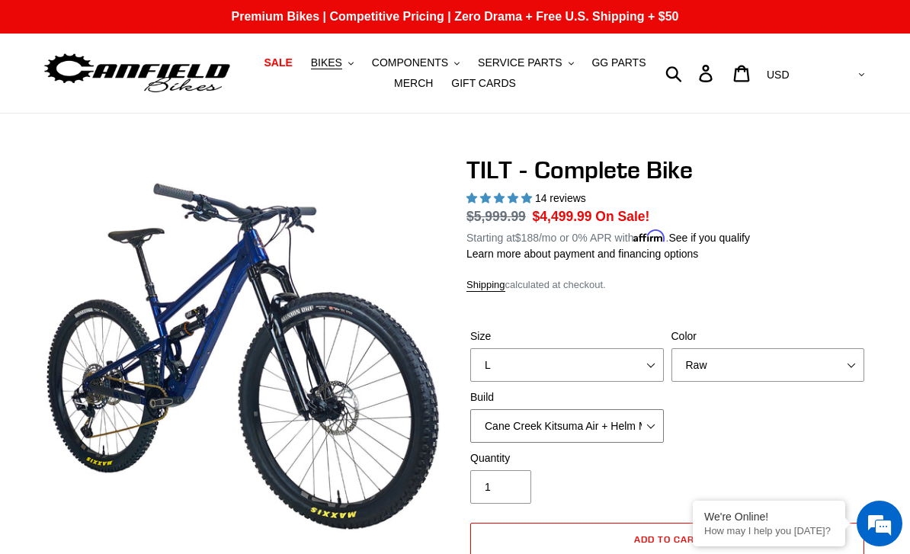
click at [636, 409] on select "Cane Creek Kitsuma Air + Helm MKII 140 + SRAM GX Cane Creek Kitsuma Air + Helm …" at bounding box center [566, 426] width 193 height 34
click at [337, 64] on span "BIKES" at bounding box center [326, 62] width 31 height 13
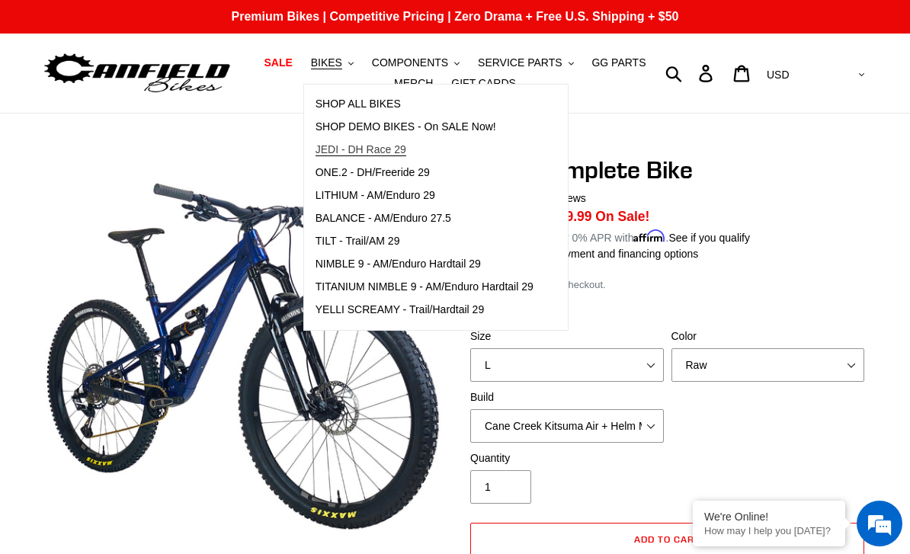
click at [333, 142] on link "JEDI - DH Race 29" at bounding box center [424, 150] width 241 height 23
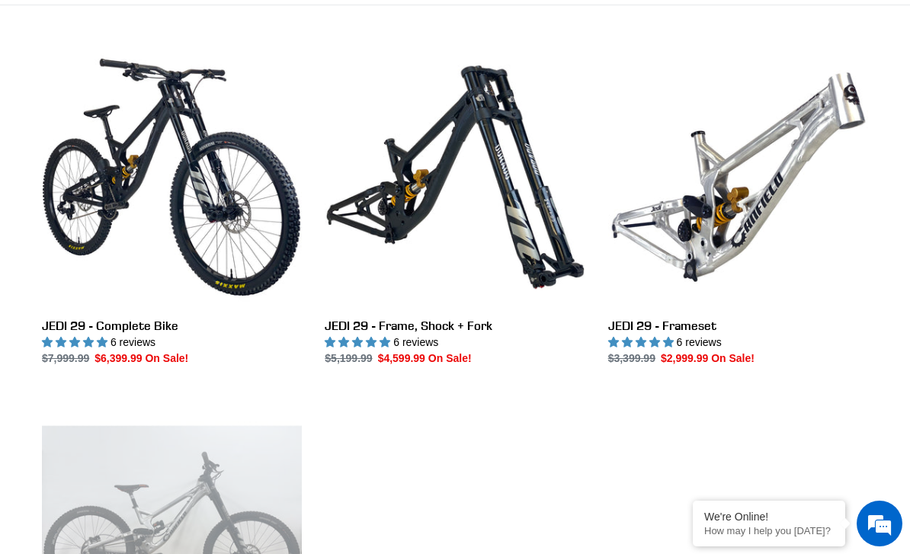
scroll to position [408, 0]
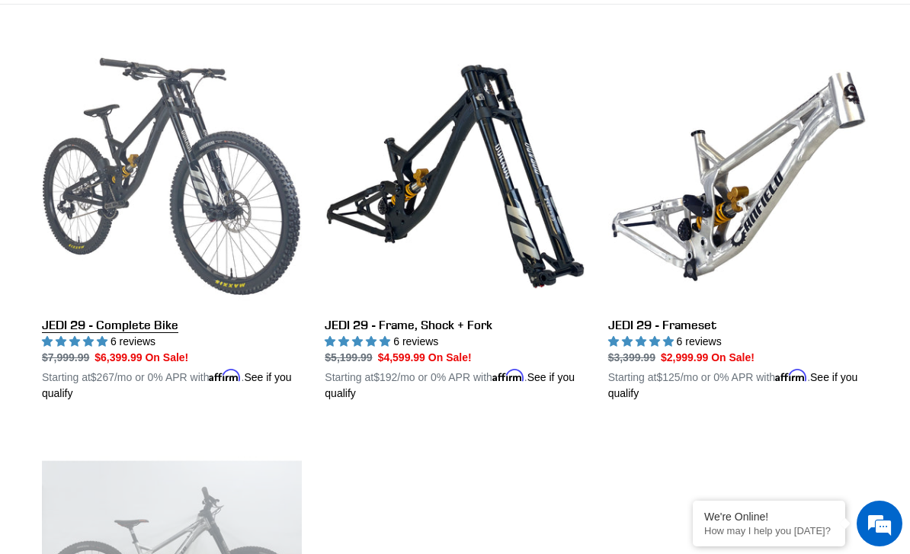
click at [122, 161] on link "JEDI 29 - Complete Bike" at bounding box center [172, 223] width 260 height 355
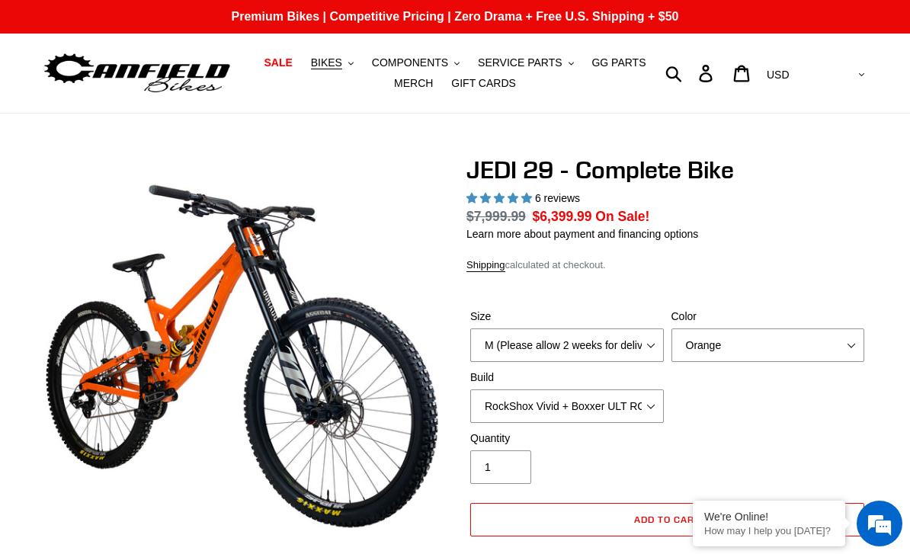
click at [655, 337] on select "M (Please allow 2 weeks for delivery) L (Please allow 2 weeks for delivery) XL …" at bounding box center [566, 345] width 193 height 34
select select "highest-rating"
select select "L (Please allow 2 weeks for delivery)"
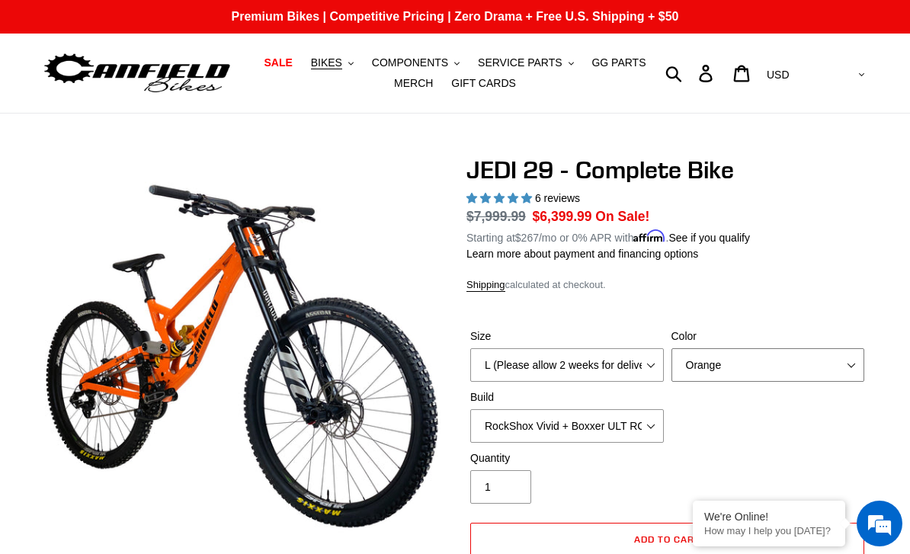
click at [822, 363] on select "Orange Stealth Black Raw" at bounding box center [767, 365] width 193 height 34
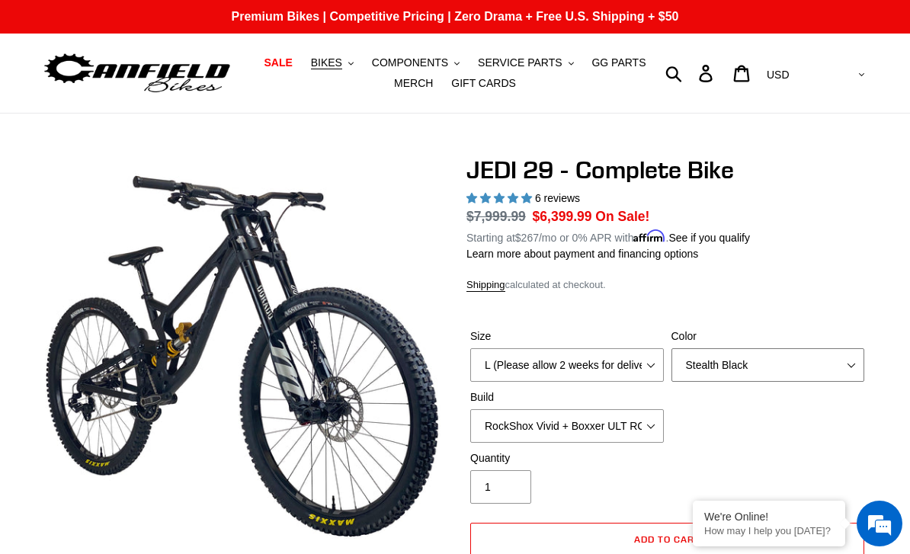
click at [828, 374] on select "Orange Stealth Black Raw" at bounding box center [767, 365] width 193 height 34
select select "Raw"
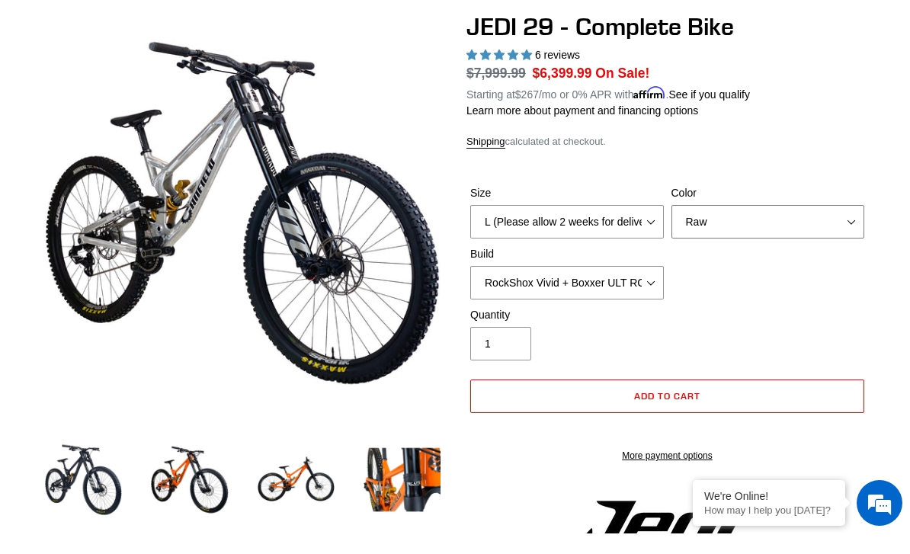
scroll to position [144, 0]
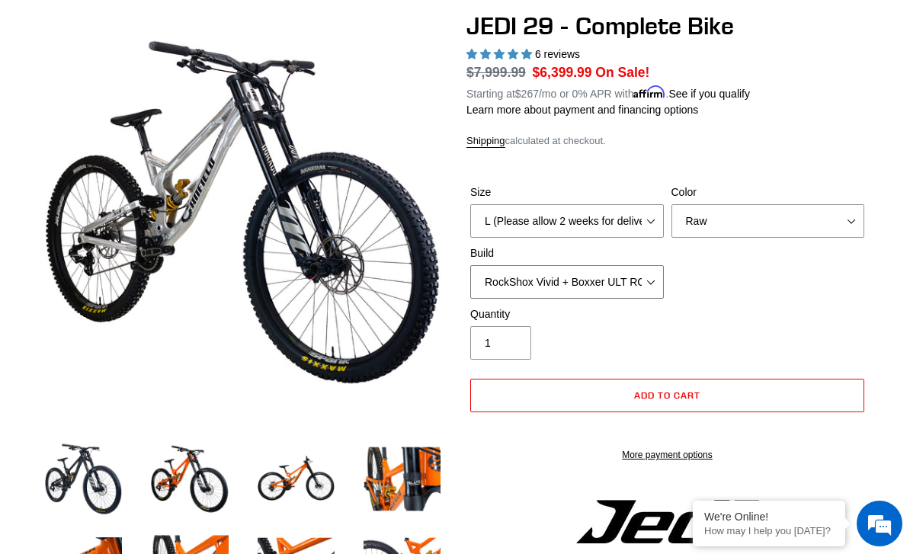
click at [646, 284] on select "RockShox Vivid + Boxxer ULT RC2 C3 200 + SRAM XO RockShox Vivid + Boxxer ULT RC…" at bounding box center [566, 282] width 193 height 34
click at [649, 292] on select "RockShox Vivid + Boxxer ULT RC2 C3 200 + SRAM XO RockShox Vivid + Boxxer ULT RC…" at bounding box center [566, 282] width 193 height 34
click at [644, 293] on select "RockShox Vivid + Boxxer ULT RC2 C3 200 + SRAM XO RockShox Vivid + Boxxer ULT RC…" at bounding box center [566, 282] width 193 height 34
click at [647, 286] on select "RockShox Vivid + Boxxer ULT RC2 C3 200 + SRAM XO RockShox Vivid + Boxxer ULT RC…" at bounding box center [566, 282] width 193 height 34
select select "RockShox Vivid + Boxxer ULT RC2 C3 200 + SRAM XO"
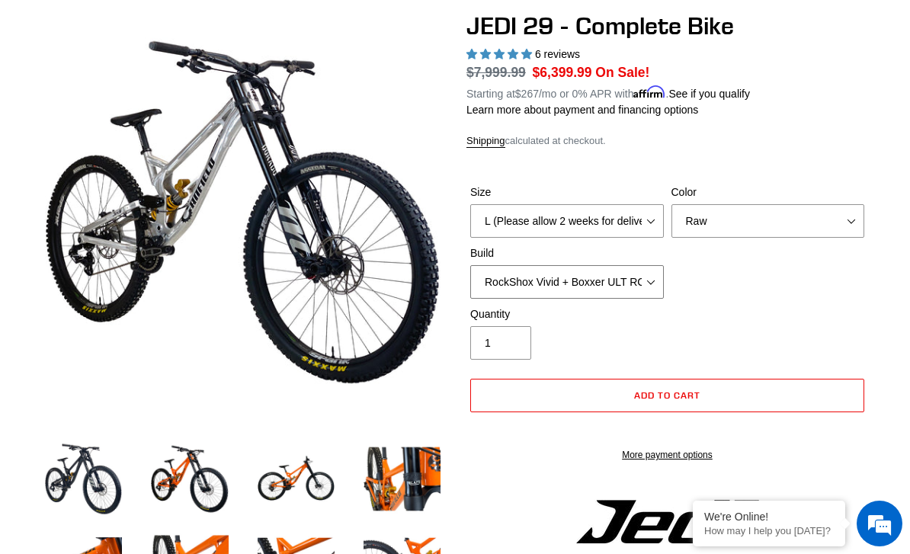
click at [656, 281] on select "RockShox Vivid + Boxxer ULT RC2 C3 200 + SRAM XO RockShox Vivid + Boxxer ULT RC…" at bounding box center [566, 282] width 193 height 34
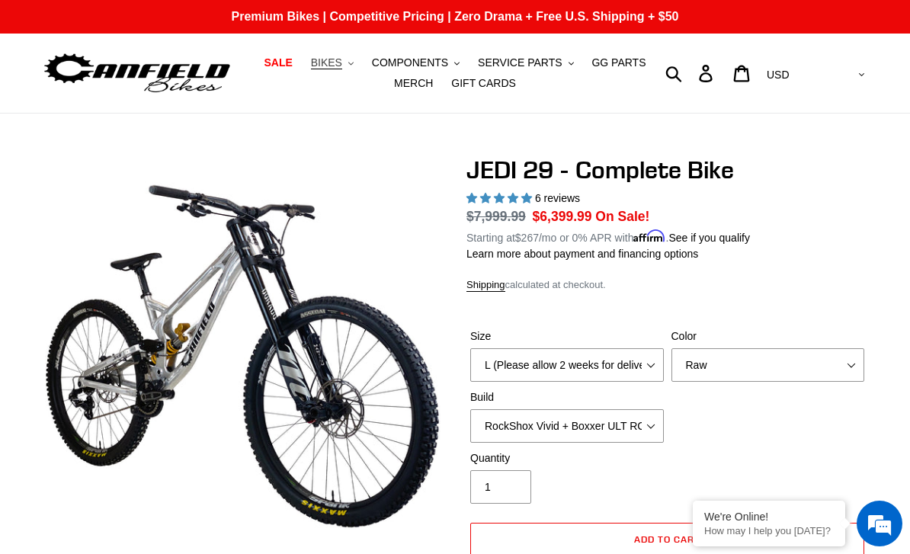
click at [344, 71] on button "BIKES .cls-1{fill:#231f20}" at bounding box center [332, 63] width 58 height 21
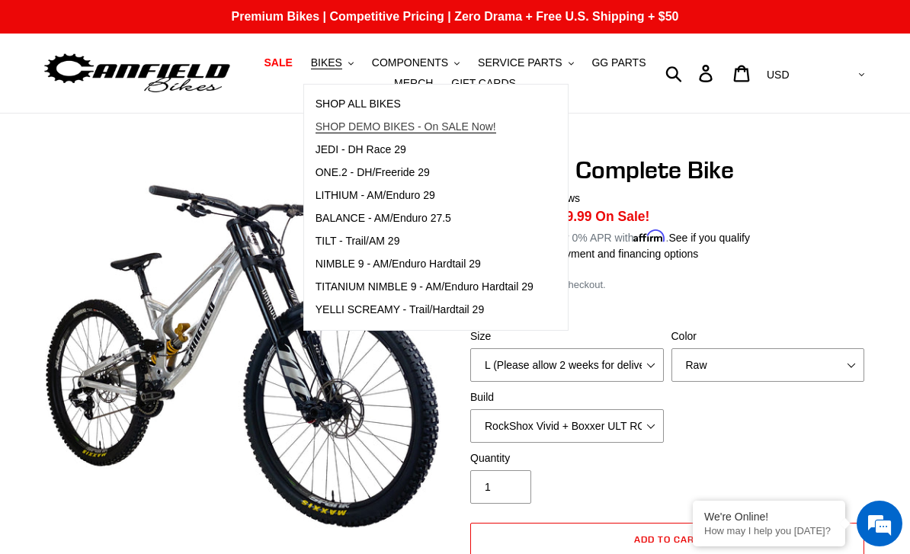
click at [331, 130] on span "SHOP DEMO BIKES - On SALE Now!" at bounding box center [405, 126] width 181 height 13
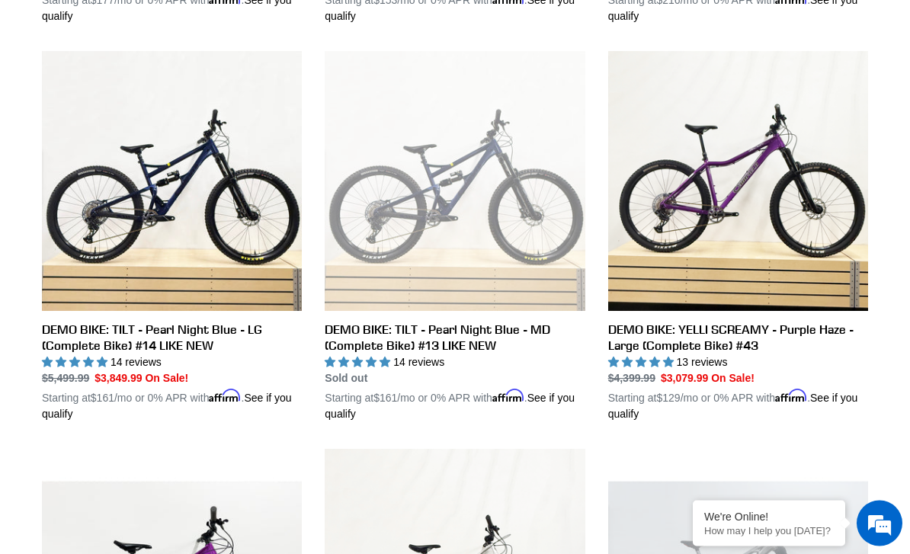
scroll to position [1162, 0]
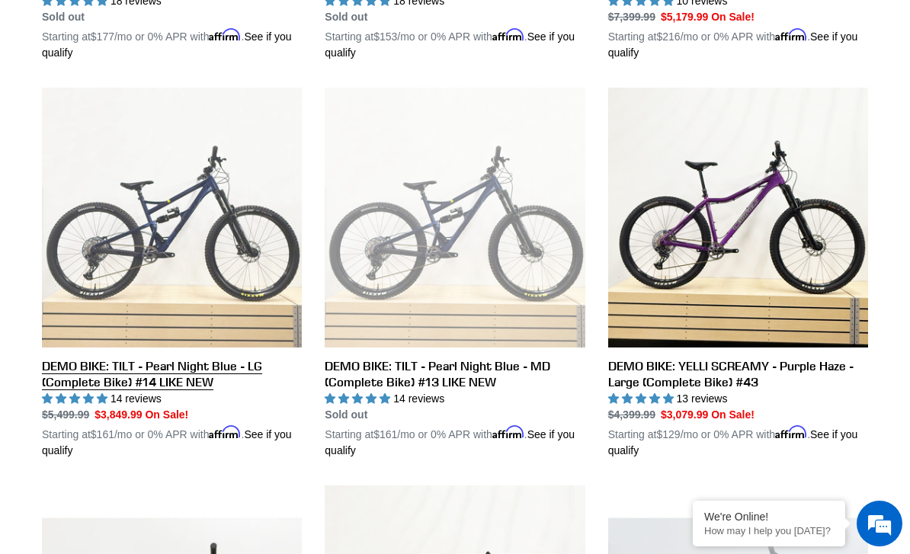
click at [67, 298] on link "DEMO BIKE: TILT - Pearl Night Blue - LG (Complete Bike) #14 LIKE NEW" at bounding box center [172, 273] width 260 height 371
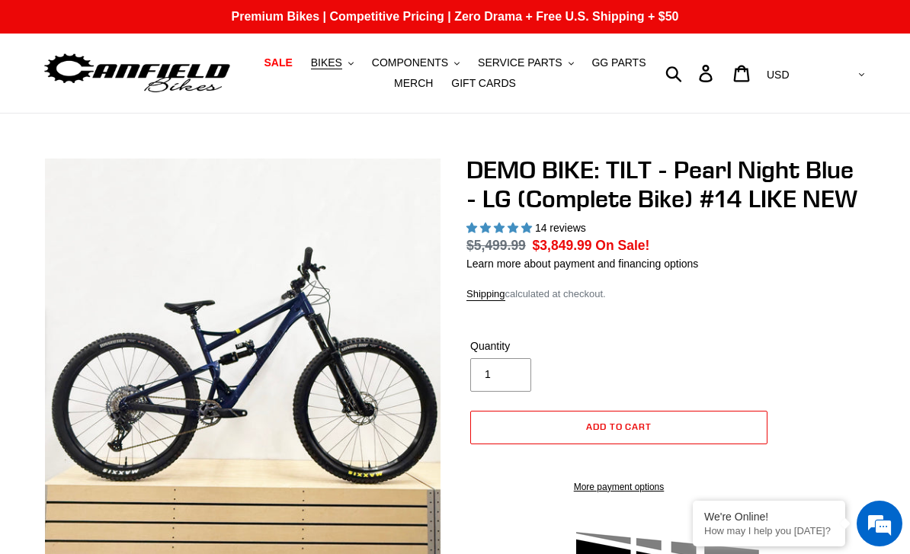
select select "highest-rating"
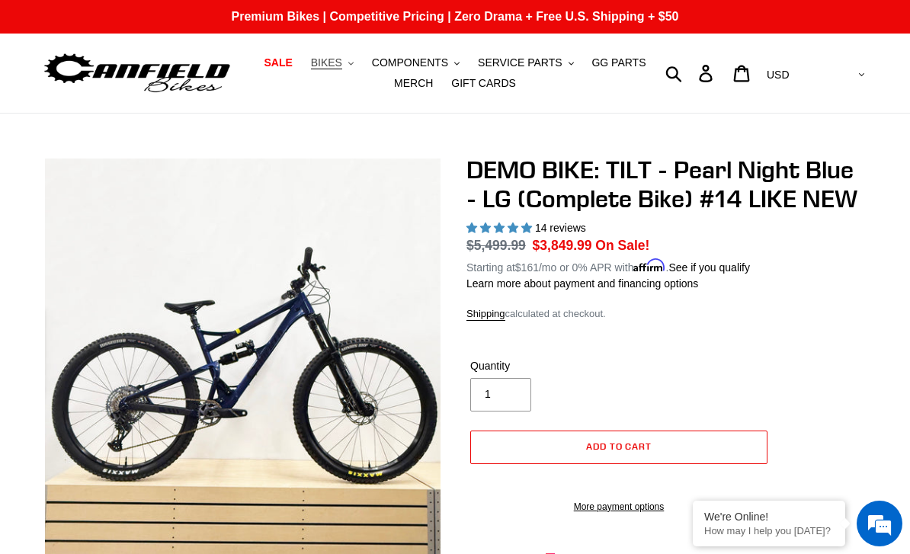
click at [335, 53] on button "BIKES .cls-1{fill:#231f20}" at bounding box center [332, 63] width 58 height 21
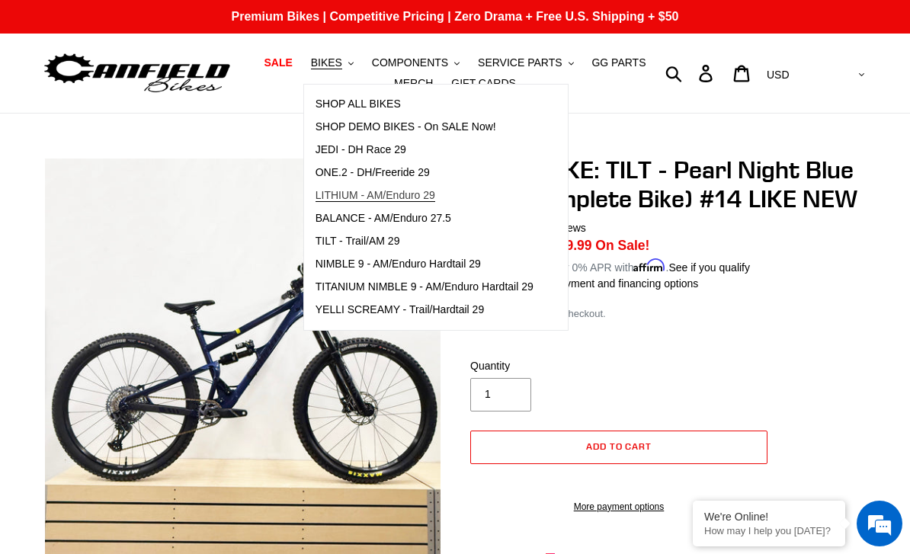
click at [334, 198] on span "LITHIUM - AM/Enduro 29" at bounding box center [375, 195] width 120 height 13
